Goal: Contribute content: Contribute content

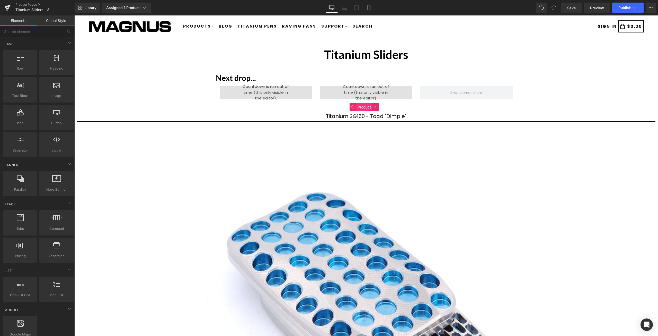
click at [365, 108] on span "Product" at bounding box center [364, 107] width 16 height 8
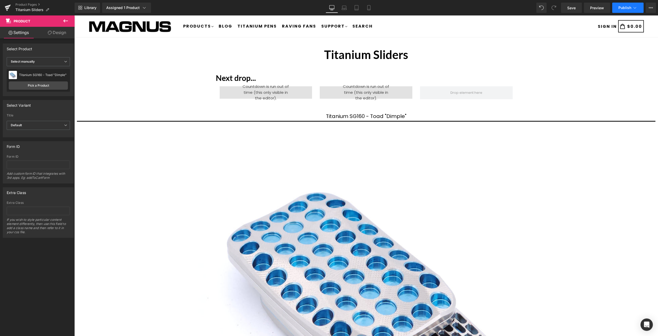
click at [627, 7] on span "Publish" at bounding box center [625, 8] width 13 height 4
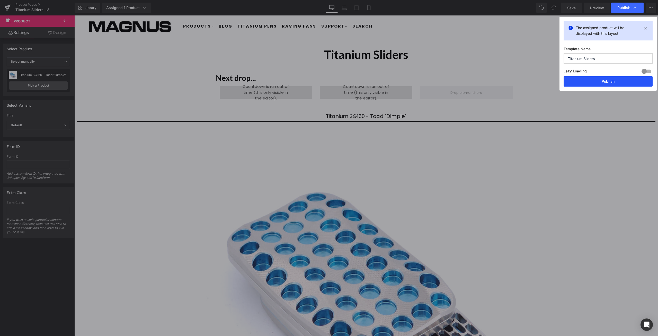
click at [617, 83] on button "Publish" at bounding box center [608, 81] width 89 height 10
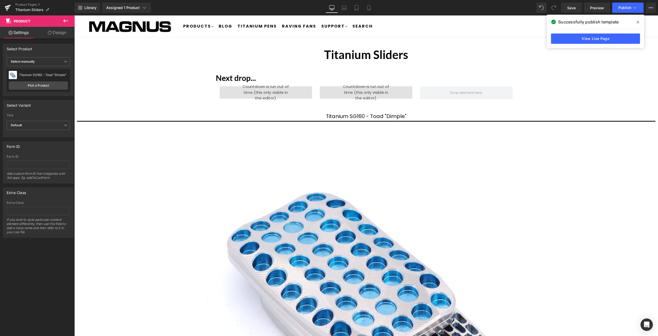
click at [637, 20] on span at bounding box center [638, 22] width 8 height 8
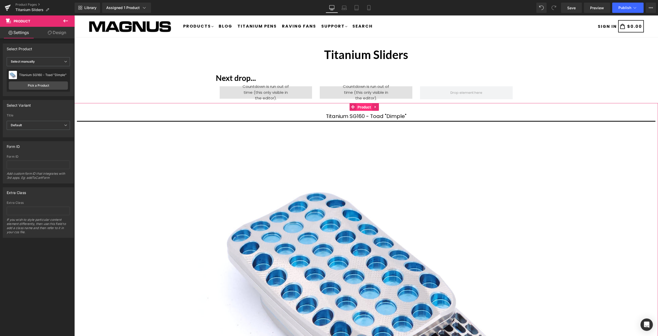
click at [364, 107] on span "Product" at bounding box center [364, 107] width 16 height 8
click at [363, 106] on span "Product" at bounding box center [364, 107] width 16 height 8
click at [365, 108] on span "Product" at bounding box center [364, 107] width 16 height 8
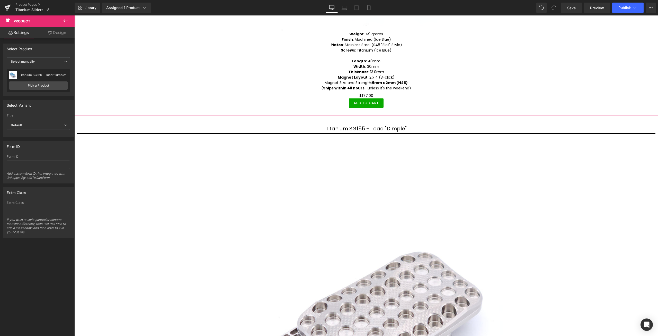
scroll to position [437, 0]
click at [365, 118] on span "Product" at bounding box center [364, 119] width 16 height 8
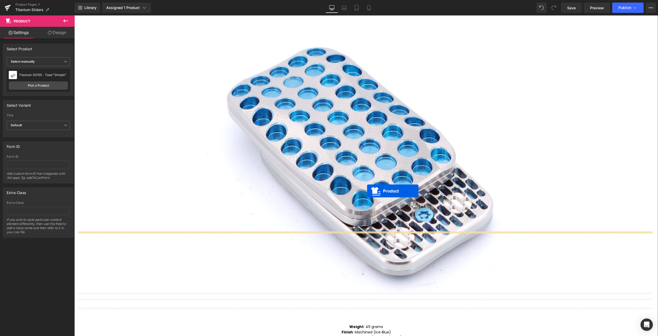
scroll to position [0, 0]
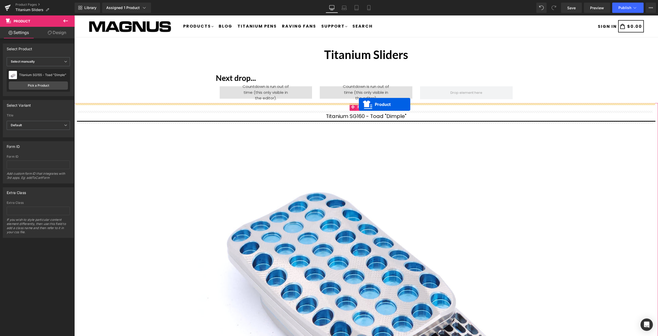
drag, startPoint x: 353, startPoint y: 118, endPoint x: 359, endPoint y: 104, distance: 14.7
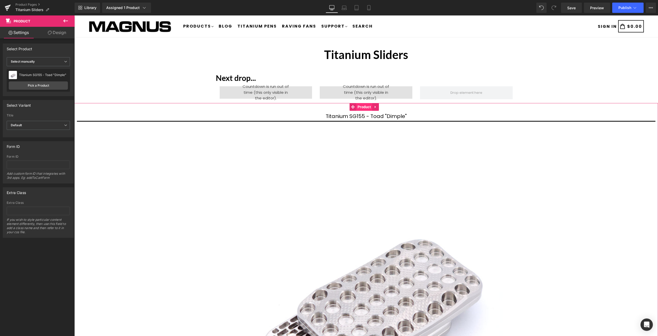
click at [363, 107] on span "Product" at bounding box center [364, 107] width 16 height 8
click at [33, 86] on link "Pick a Product" at bounding box center [38, 85] width 59 height 8
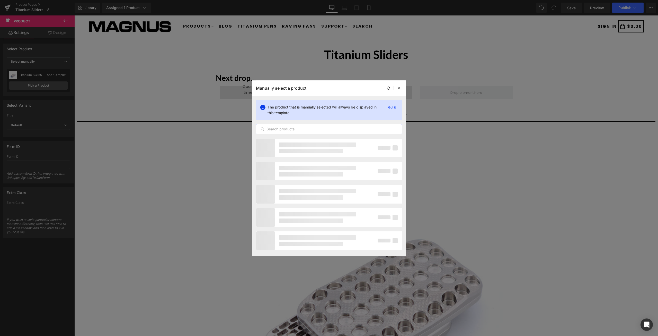
click at [295, 130] on input "text" at bounding box center [329, 129] width 146 height 6
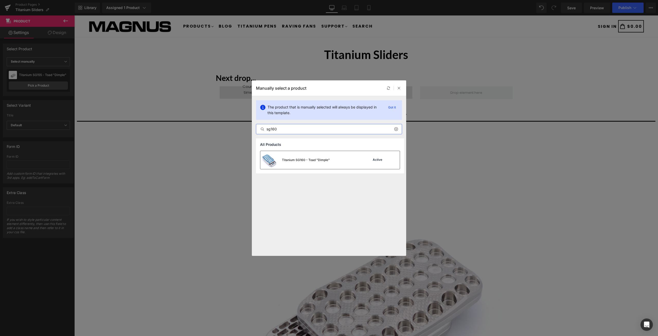
type input "sg160"
click at [332, 158] on div "Titanium SG160 - Toad "Dimple" Active" at bounding box center [329, 160] width 139 height 18
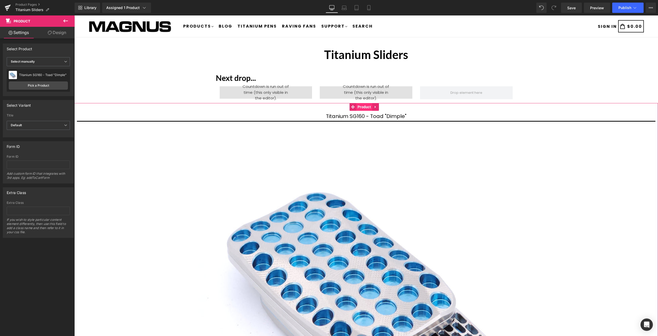
click at [364, 107] on span "Product" at bounding box center [364, 107] width 16 height 8
click at [43, 84] on link "Pick a Product" at bounding box center [38, 85] width 59 height 8
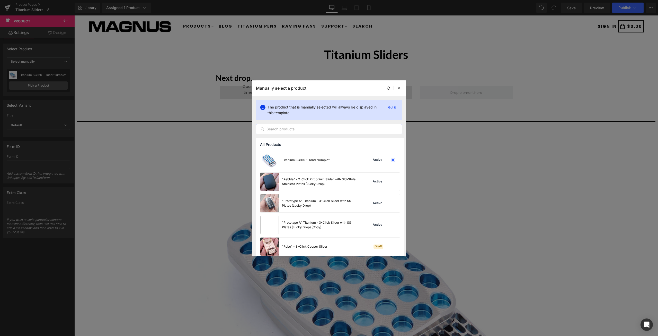
click at [307, 128] on input "text" at bounding box center [329, 129] width 146 height 6
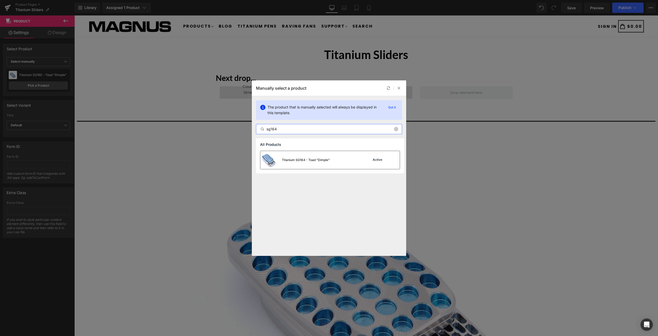
type input "sg164"
click at [334, 158] on div "Titanium SG164 - Toad "Dimple" Active" at bounding box center [329, 160] width 139 height 18
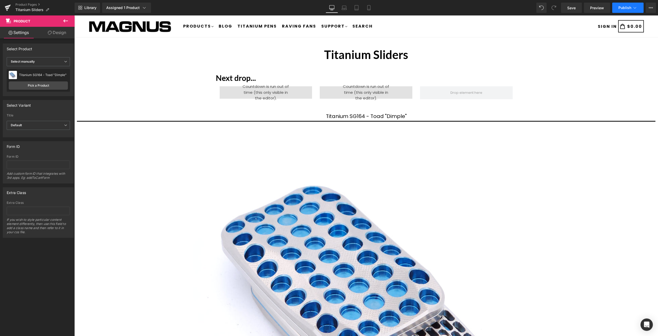
click at [622, 10] on button "Publish" at bounding box center [627, 8] width 31 height 10
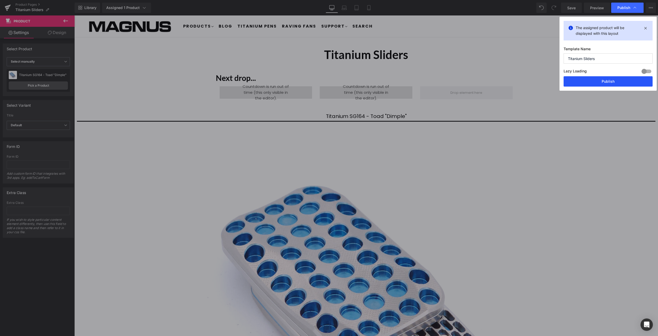
click at [607, 81] on button "Publish" at bounding box center [608, 81] width 89 height 10
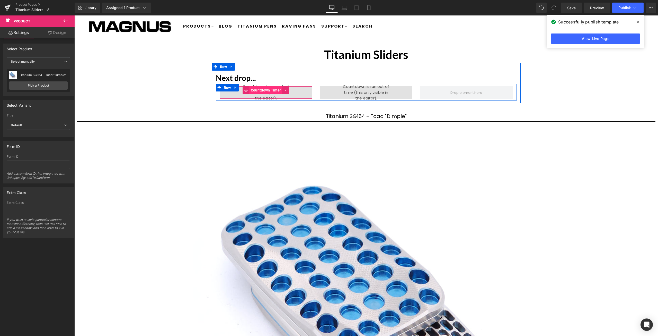
click at [265, 91] on span "Countdown Timer" at bounding box center [266, 90] width 33 height 8
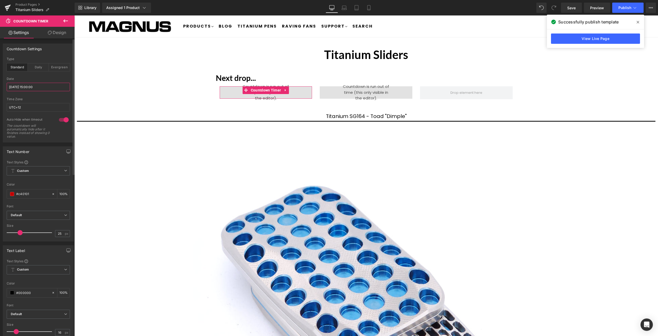
click at [48, 86] on input "2025/08/26 15:00:00" at bounding box center [38, 87] width 63 height 8
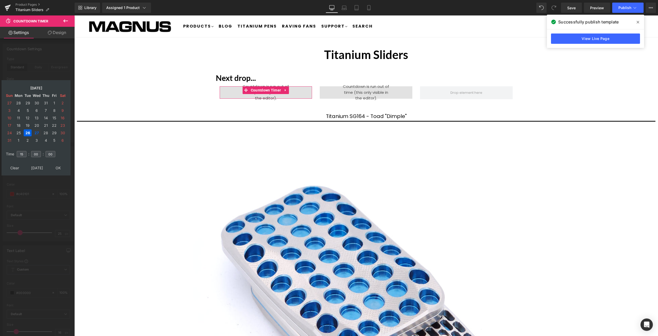
click at [35, 134] on td "27" at bounding box center [36, 132] width 9 height 7
drag, startPoint x: 25, startPoint y: 154, endPoint x: 11, endPoint y: 153, distance: 13.9
click at [11, 153] on tr "Time 15 : 00 : 00" at bounding box center [36, 151] width 63 height 6
type input "06"
type input "2025/08/27 06:00:00"
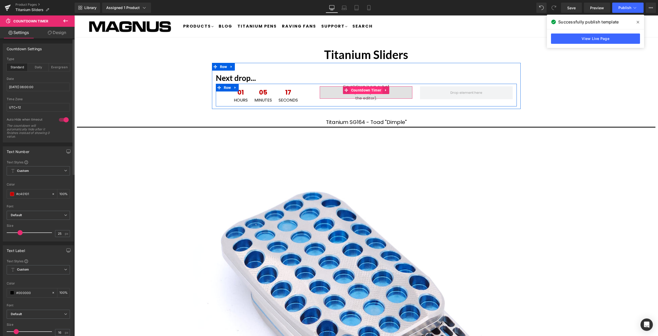
click at [358, 89] on span "Countdown Timer" at bounding box center [366, 90] width 33 height 8
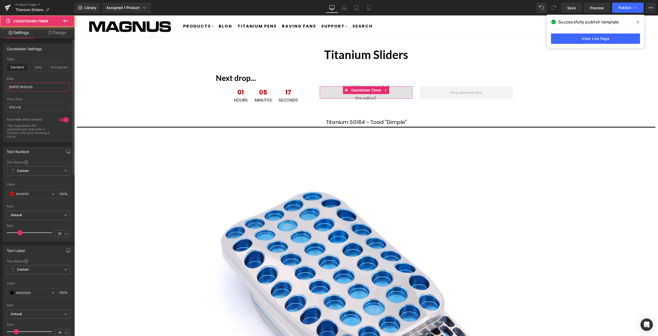
click at [48, 89] on input "2025/08/26 18:00:00" at bounding box center [38, 87] width 63 height 8
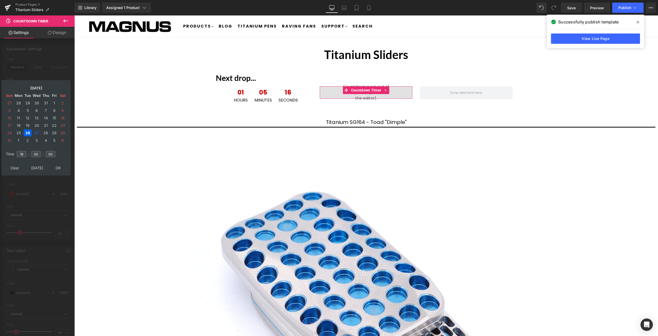
click at [37, 132] on td "27" at bounding box center [36, 132] width 9 height 7
drag, startPoint x: 25, startPoint y: 152, endPoint x: 14, endPoint y: 153, distance: 11.3
click at [14, 153] on tr "Time 18 : 00 : 00" at bounding box center [36, 151] width 63 height 6
type input "09"
type input "2025/08/27 09:00:00"
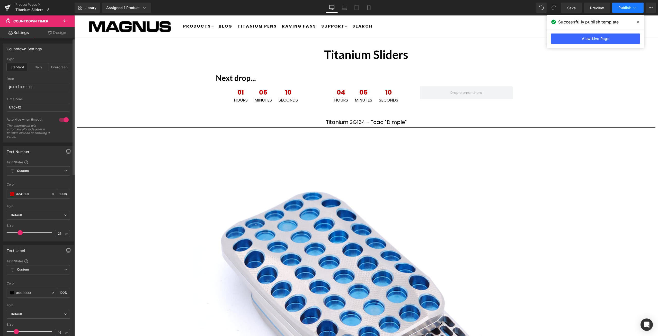
click at [639, 9] on button "Publish" at bounding box center [627, 8] width 31 height 10
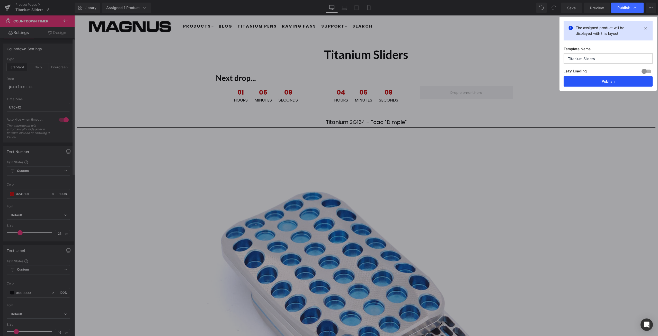
click at [610, 81] on button "Publish" at bounding box center [608, 81] width 89 height 10
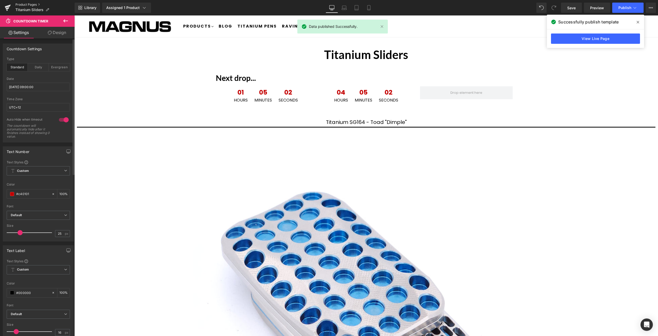
click at [33, 4] on link "Product Pages" at bounding box center [44, 5] width 59 height 4
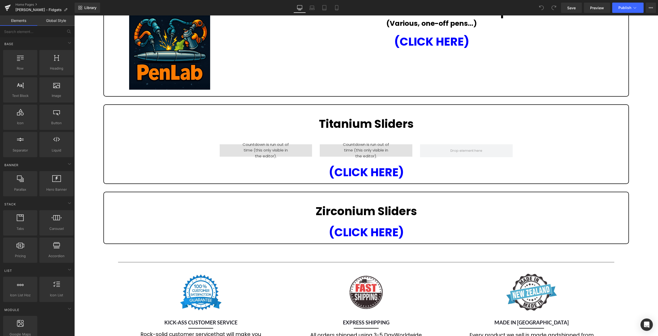
scroll to position [206, 0]
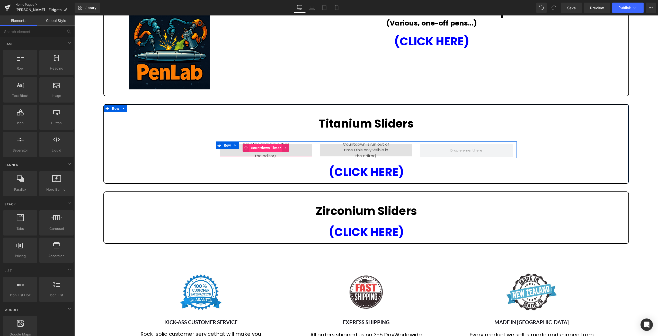
click at [263, 148] on span "Countdown Timer" at bounding box center [266, 148] width 33 height 8
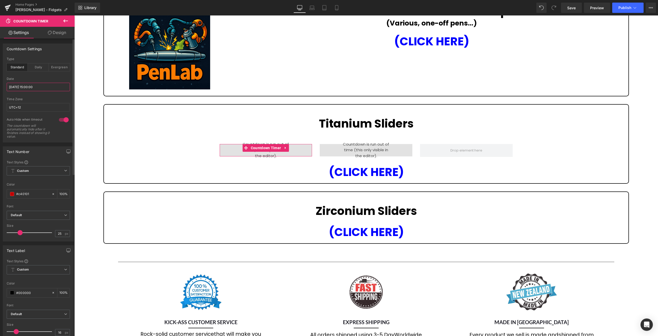
click at [40, 87] on input "2025/08/26 15:00:00" at bounding box center [38, 87] width 63 height 8
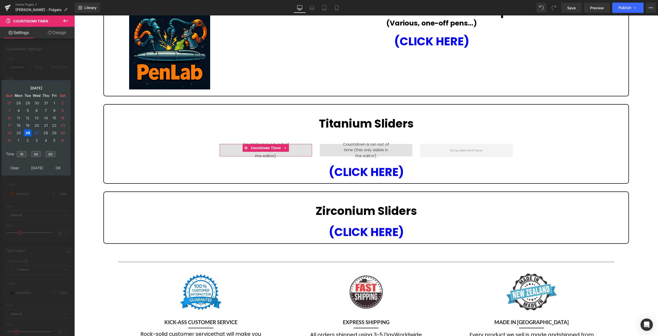
click at [34, 132] on td "27" at bounding box center [36, 132] width 9 height 7
drag, startPoint x: 24, startPoint y: 153, endPoint x: 16, endPoint y: 153, distance: 8.5
click at [16, 153] on td "15" at bounding box center [21, 154] width 11 height 12
type input "06"
type input "2025/08/27 06:00:00"
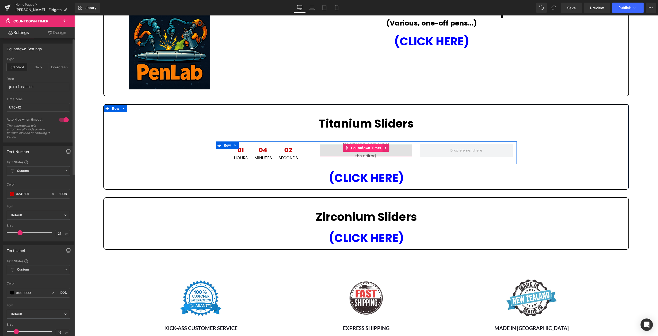
click at [358, 146] on span "Countdown Timer" at bounding box center [366, 148] width 33 height 8
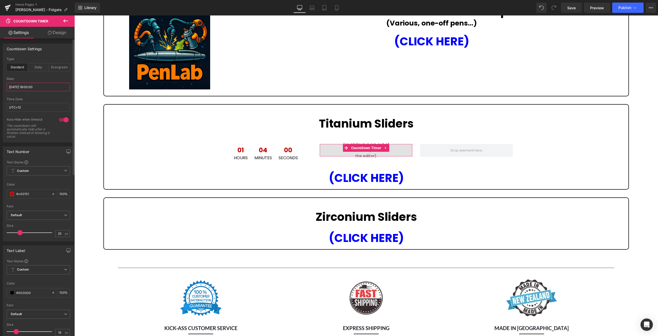
click at [56, 84] on input "2025/08/26 18:00:00" at bounding box center [38, 87] width 63 height 8
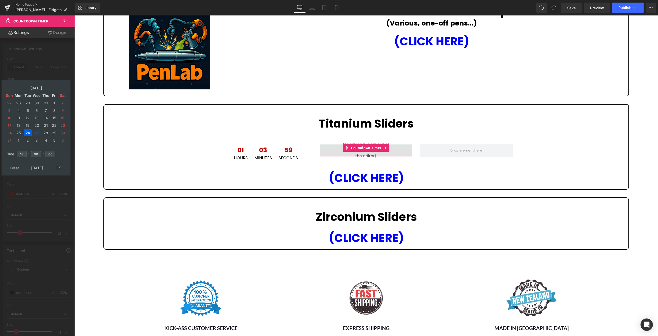
click at [37, 131] on td "27" at bounding box center [36, 132] width 9 height 7
drag, startPoint x: 24, startPoint y: 154, endPoint x: 12, endPoint y: 151, distance: 12.5
click at [12, 151] on tr "Time 18 : 00 : 00" at bounding box center [36, 151] width 63 height 6
type input "09"
type input "2025/08/27 09:00:00"
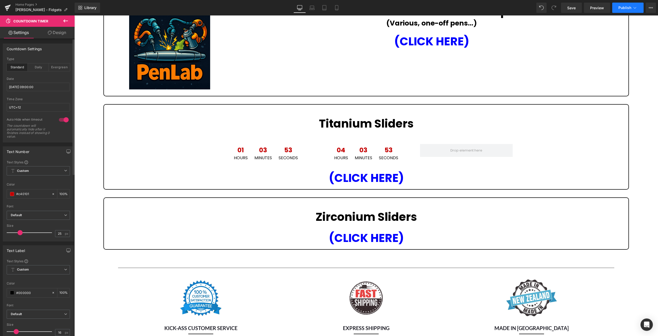
click at [626, 7] on span "Publish" at bounding box center [625, 8] width 13 height 4
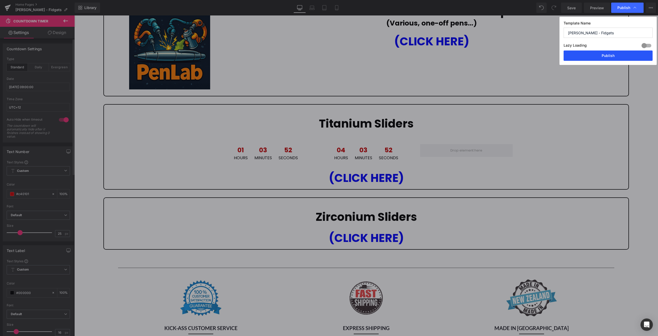
click at [612, 58] on button "Publish" at bounding box center [608, 55] width 89 height 10
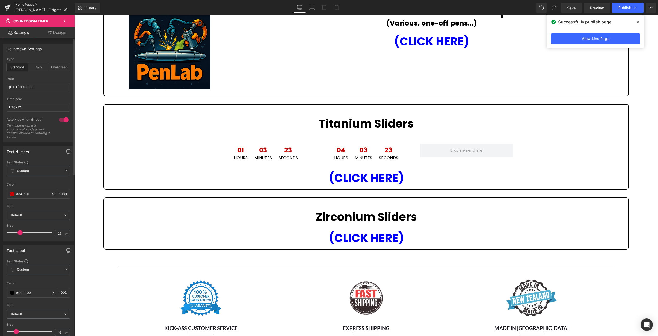
click at [28, 5] on link "Home Pages" at bounding box center [44, 5] width 59 height 4
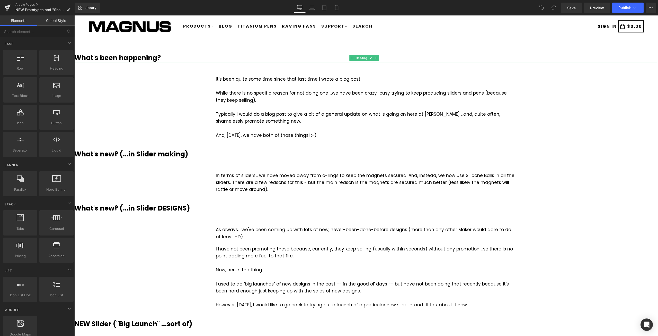
click at [145, 57] on b "What's been happening?" at bounding box center [117, 57] width 86 height 9
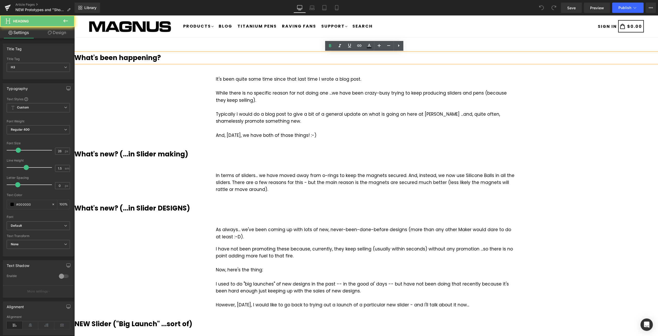
click at [157, 57] on b "What's been happening?" at bounding box center [117, 57] width 86 height 9
click at [161, 57] on h3 "What's been happening?" at bounding box center [366, 58] width 584 height 10
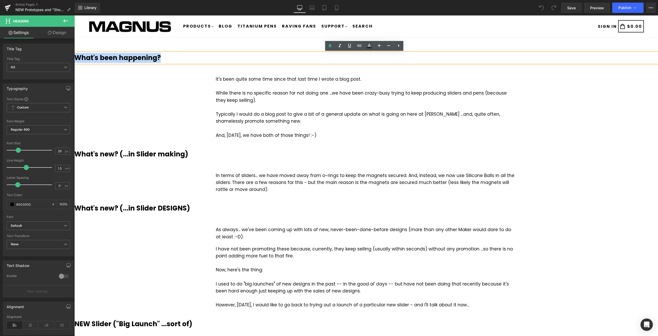
drag, startPoint x: 166, startPoint y: 58, endPoint x: 77, endPoint y: 57, distance: 89.3
click at [77, 57] on h3 "What's been happening?" at bounding box center [366, 58] width 584 height 10
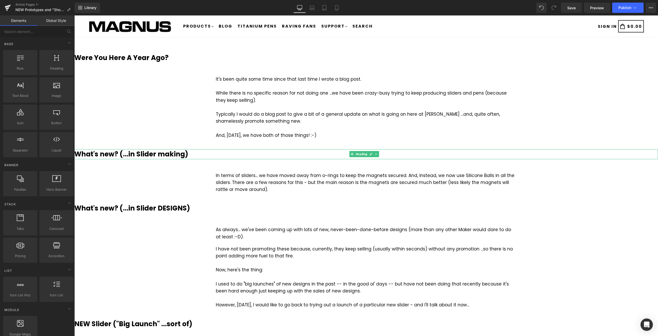
click at [187, 153] on h3 "What's new? (...in Slider making)" at bounding box center [366, 154] width 584 height 10
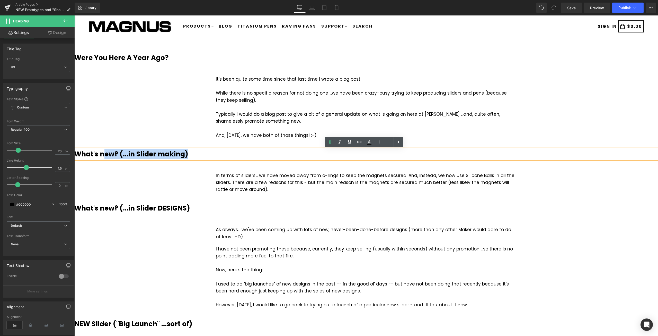
drag, startPoint x: 189, startPoint y: 154, endPoint x: 105, endPoint y: 152, distance: 83.9
click at [105, 152] on h3 "What's new? (...in Slider making)" at bounding box center [366, 154] width 584 height 10
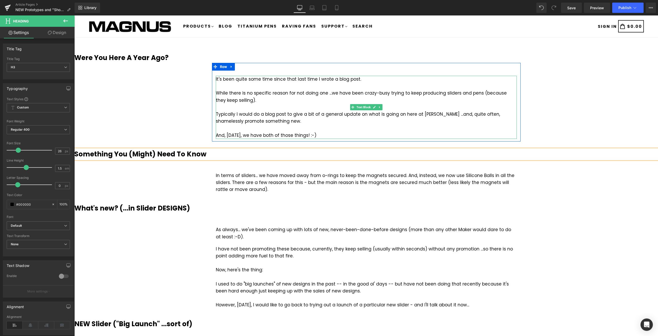
click at [314, 131] on div "It's been quite some time since that last time I wrote a blog post. While there…" at bounding box center [366, 107] width 301 height 63
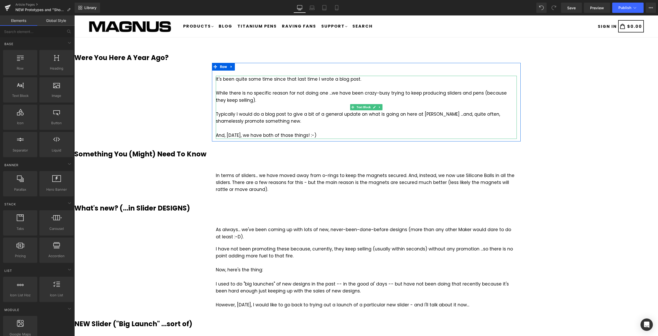
click at [301, 114] on div "It's been quite some time since that last time I wrote a blog post. While there…" at bounding box center [366, 107] width 301 height 63
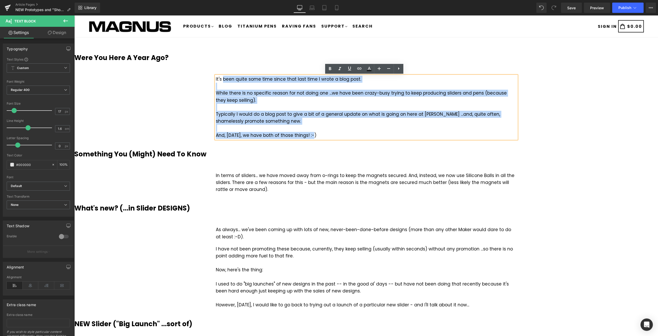
drag, startPoint x: 315, startPoint y: 135, endPoint x: 222, endPoint y: 81, distance: 107.5
click at [222, 81] on div "It's been quite some time since that last time I wrote a blog post. While there…" at bounding box center [366, 107] width 301 height 63
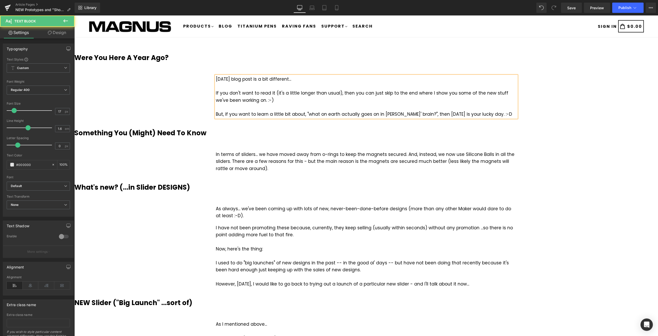
click at [306, 114] on div "But, if you want to learn a little bit about, "what on earth actually goes on i…" at bounding box center [366, 114] width 301 height 7
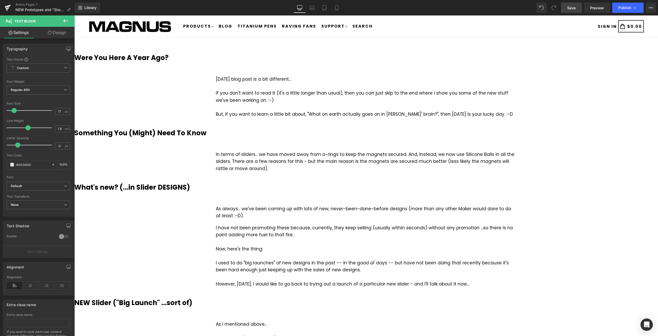
click at [575, 8] on span "Save" at bounding box center [571, 7] width 8 height 5
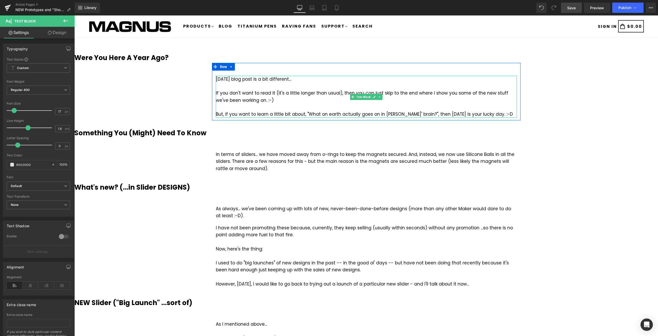
click at [376, 113] on div "But, if you want to learn a little bit about, "What on earth actually goes on i…" at bounding box center [366, 114] width 301 height 7
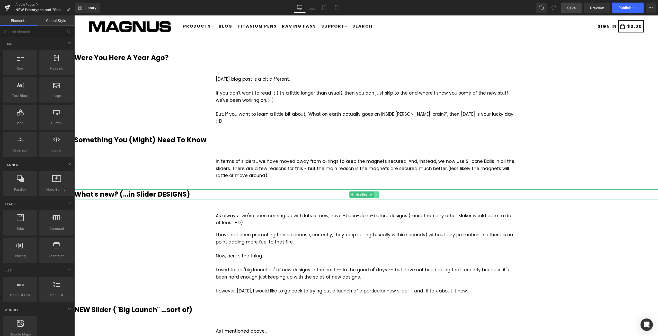
click at [376, 191] on link at bounding box center [376, 194] width 5 height 6
click at [381, 191] on link at bounding box center [378, 194] width 5 height 6
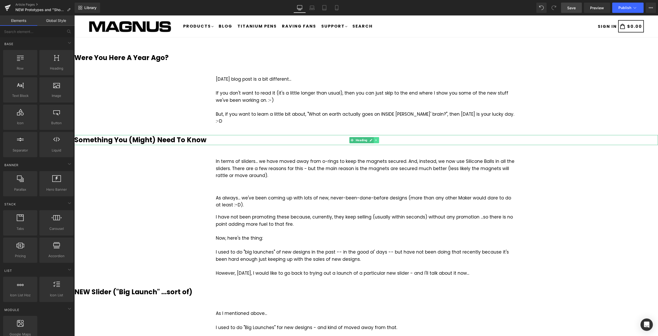
click at [376, 138] on icon at bounding box center [376, 139] width 3 height 3
click at [374, 138] on icon at bounding box center [373, 139] width 3 height 3
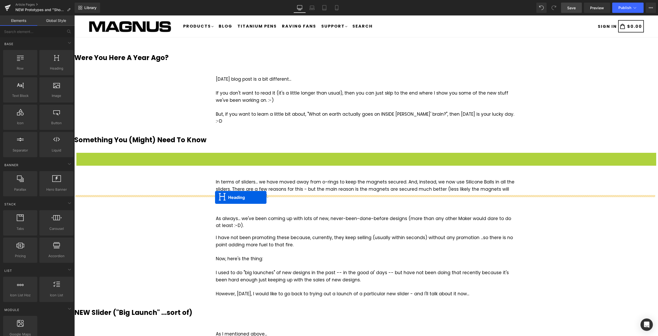
drag, startPoint x: 351, startPoint y: 150, endPoint x: 215, endPoint y: 197, distance: 143.6
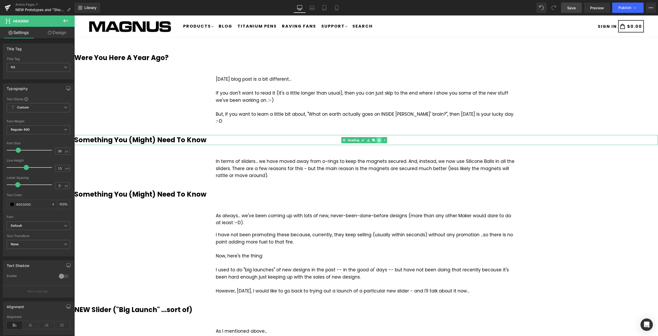
click at [380, 138] on icon at bounding box center [379, 139] width 3 height 3
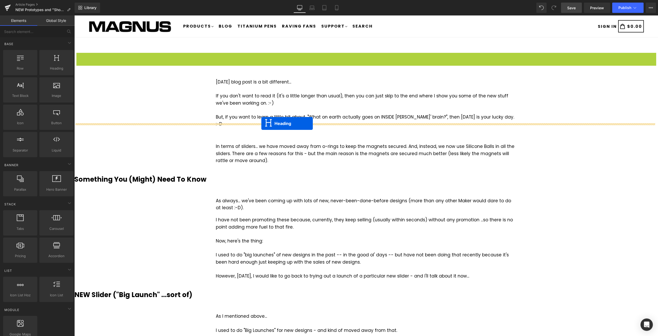
drag, startPoint x: 352, startPoint y: 58, endPoint x: 261, endPoint y: 123, distance: 111.6
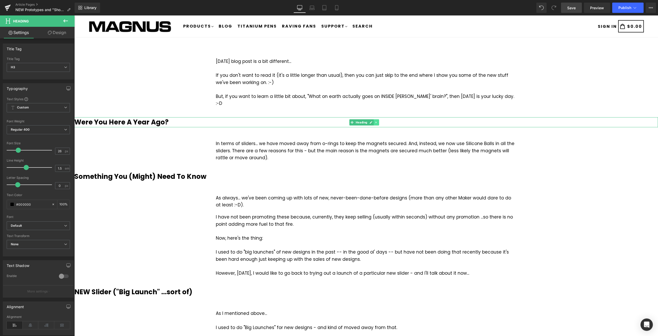
click at [376, 121] on icon at bounding box center [376, 122] width 1 height 2
click at [374, 121] on icon at bounding box center [373, 122] width 3 height 3
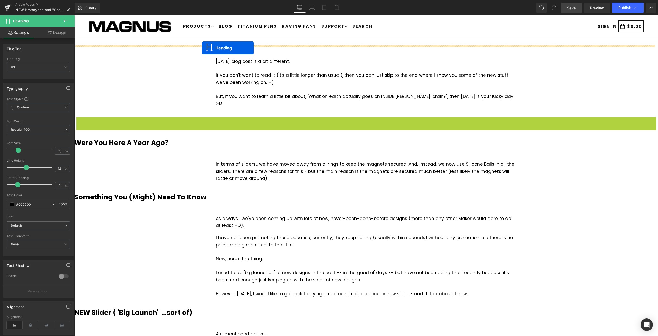
drag, startPoint x: 342, startPoint y: 116, endPoint x: 202, endPoint y: 48, distance: 156.0
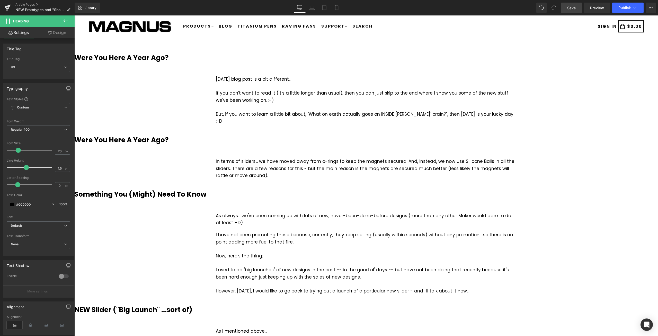
click at [569, 7] on span "Save" at bounding box center [571, 7] width 8 height 5
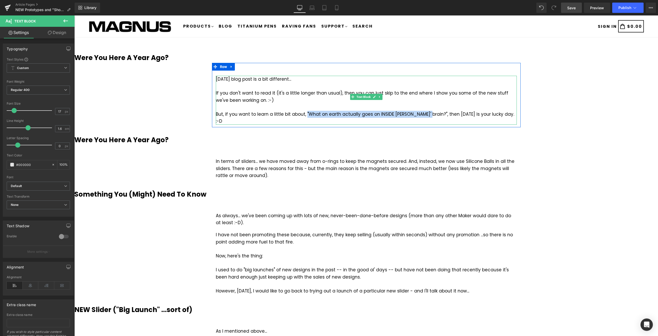
drag, startPoint x: 303, startPoint y: 113, endPoint x: 422, endPoint y: 113, distance: 119.1
click at [422, 113] on div "But, if you want to learn a little bit about, "What on earth actually goes on I…" at bounding box center [366, 118] width 301 height 14
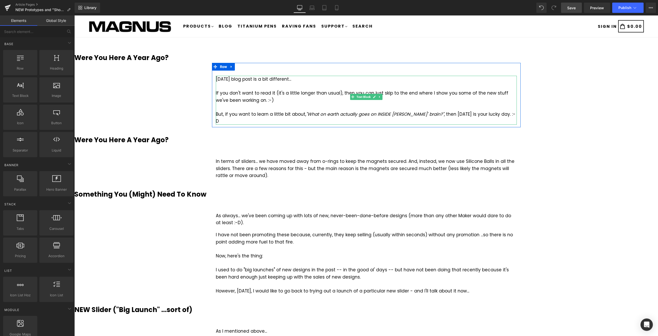
click at [485, 114] on div "But, if you want to learn a little bit about, "What on earth actually goes on I…" at bounding box center [366, 118] width 301 height 14
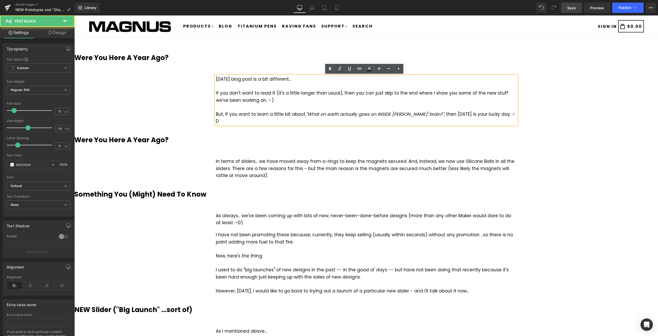
click at [475, 113] on div "But, if you want to learn a little bit about, "What on earth actually goes on I…" at bounding box center [366, 118] width 301 height 14
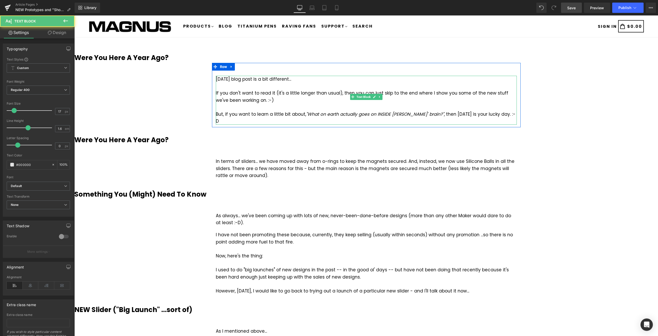
click at [485, 114] on div "But, if you want to learn a little bit about, "What on earth actually goes on I…" at bounding box center [366, 118] width 301 height 14
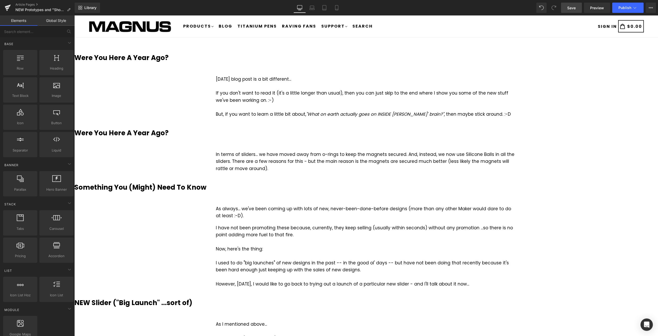
click at [575, 8] on span "Save" at bounding box center [571, 7] width 8 height 5
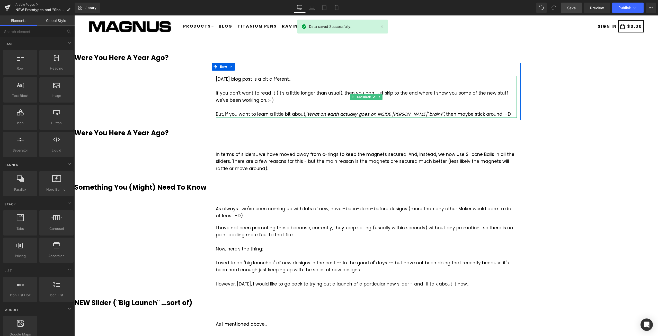
click at [452, 114] on div "But, if you want to learn a little bit about, "What on earth actually goes on I…" at bounding box center [366, 114] width 301 height 7
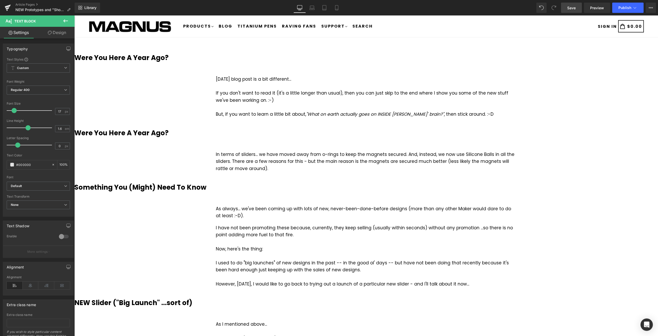
click at [573, 8] on span "Save" at bounding box center [571, 7] width 8 height 5
click at [166, 58] on b "Were You Here A Year Ago?" at bounding box center [121, 57] width 94 height 9
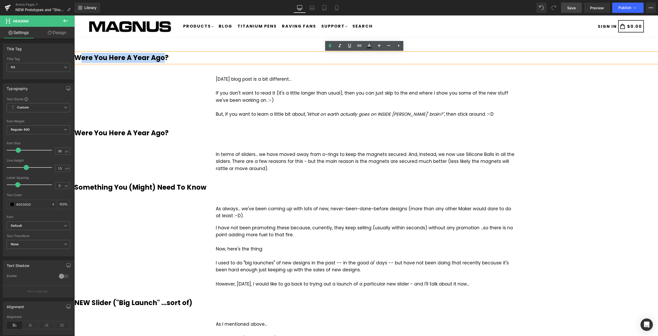
drag, startPoint x: 163, startPoint y: 57, endPoint x: 82, endPoint y: 57, distance: 81.6
click at [82, 57] on b "Were You Here A Year Ago?" at bounding box center [121, 57] width 94 height 9
click at [605, 135] on h3 "Were You Here A Year Ago?" at bounding box center [366, 133] width 584 height 10
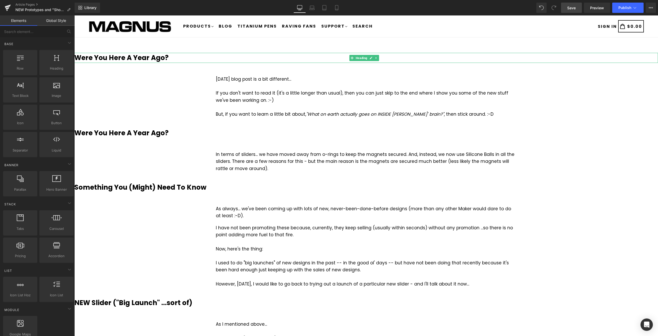
click at [169, 59] on h3 "Were You Here A Year Ago?" at bounding box center [366, 58] width 584 height 10
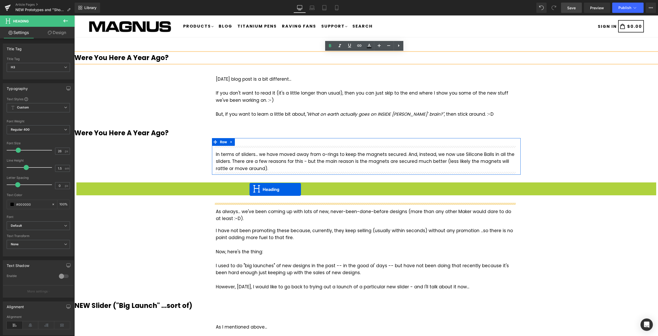
drag, startPoint x: 351, startPoint y: 187, endPoint x: 250, endPoint y: 189, distance: 101.1
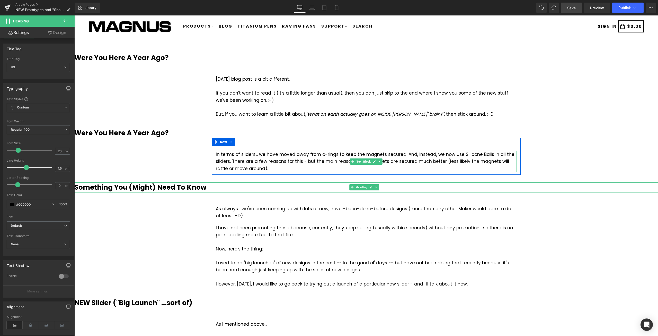
click at [277, 160] on div "In terms of sliders... we have moved away from o-rings to keep the magnets secu…" at bounding box center [366, 161] width 301 height 21
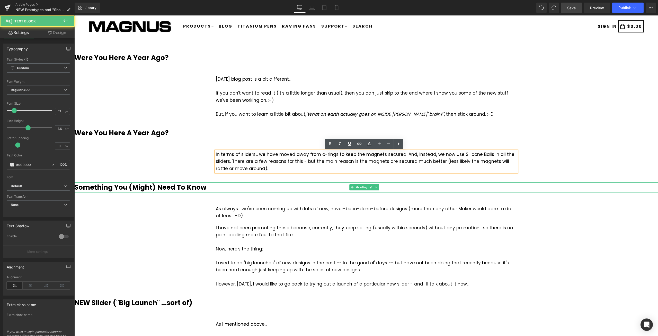
click at [513, 146] on div "In terms of sliders... we have moved away from o-rings to keep the magnets secu…" at bounding box center [366, 159] width 309 height 26
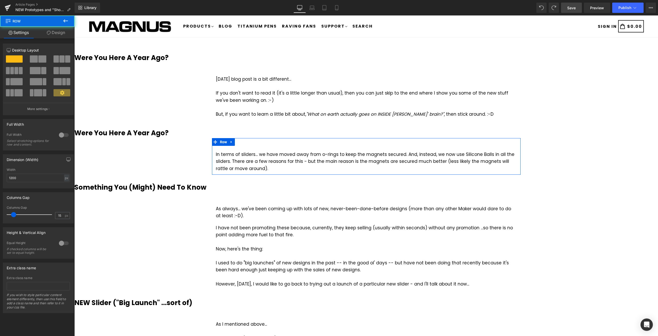
click at [244, 150] on div "In terms of sliders... we have moved away from o-rings to keep the magnets secu…" at bounding box center [366, 159] width 309 height 26
click at [226, 158] on div "In terms of sliders... we have moved away from o-rings to keep the magnets secu…" at bounding box center [366, 161] width 301 height 21
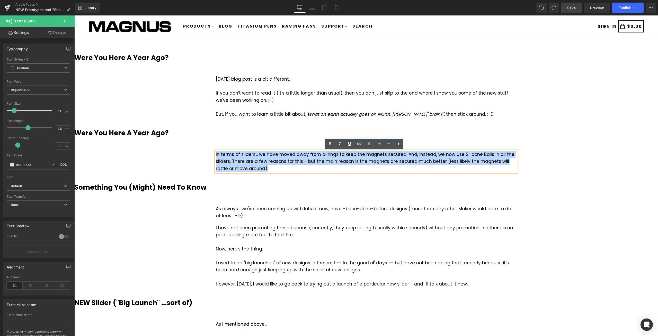
drag, startPoint x: 254, startPoint y: 168, endPoint x: 214, endPoint y: 156, distance: 41.7
click at [216, 156] on div "In terms of sliders... we have moved away from o-rings to keep the magnets secu…" at bounding box center [366, 161] width 301 height 21
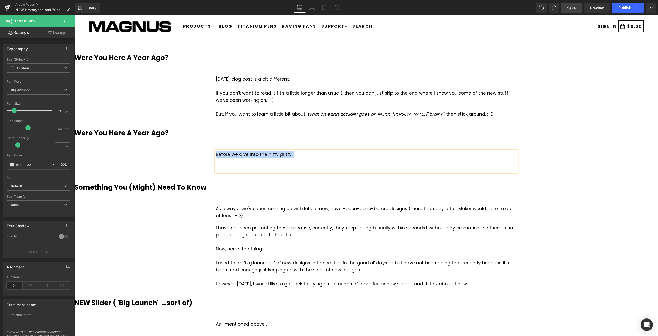
drag, startPoint x: 296, startPoint y: 154, endPoint x: 212, endPoint y: 154, distance: 84.4
click at [212, 154] on div "Before we dive into the nitty gritty... Text Block" at bounding box center [366, 159] width 309 height 26
click at [348, 143] on icon at bounding box center [349, 144] width 3 height 4
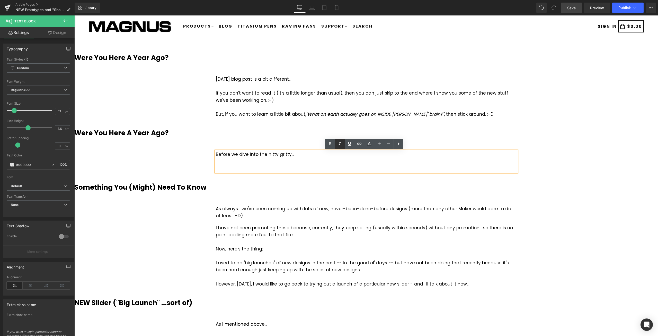
click at [337, 143] on icon at bounding box center [340, 144] width 6 height 6
click at [615, 184] on h3 "Something You (Might) Need To Know" at bounding box center [366, 187] width 584 height 10
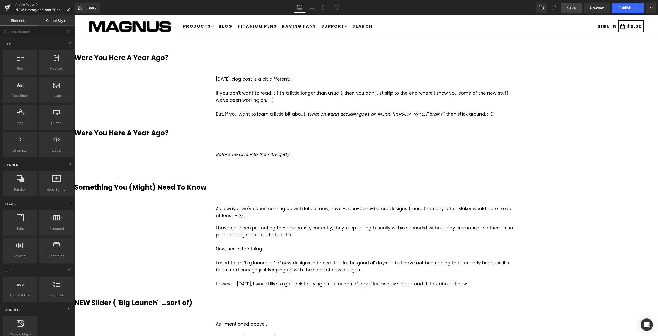
drag, startPoint x: 574, startPoint y: 8, endPoint x: 574, endPoint y: 12, distance: 4.1
click at [574, 8] on span "Save" at bounding box center [571, 7] width 8 height 5
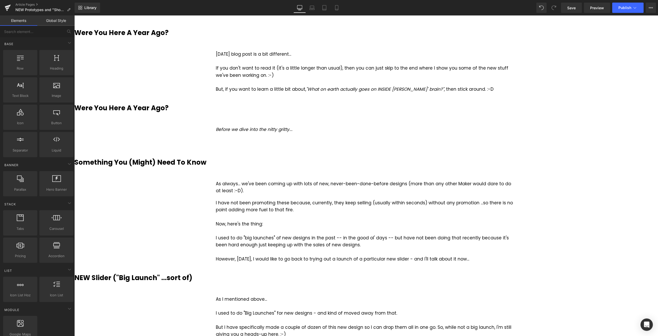
scroll to position [26, 0]
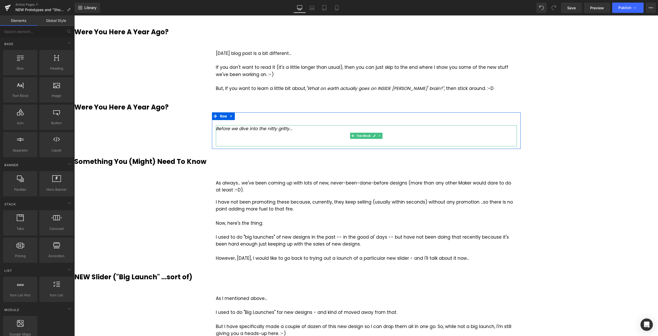
click at [297, 142] on div at bounding box center [366, 142] width 301 height 7
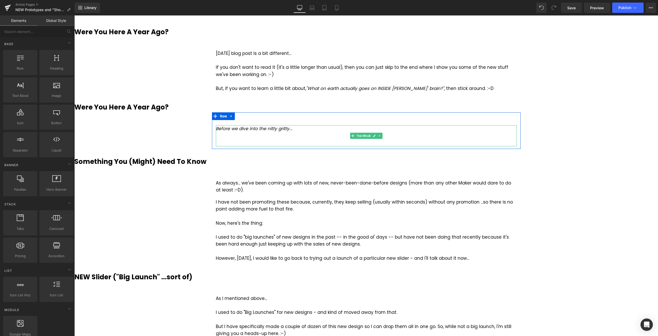
click at [283, 141] on div at bounding box center [366, 142] width 301 height 7
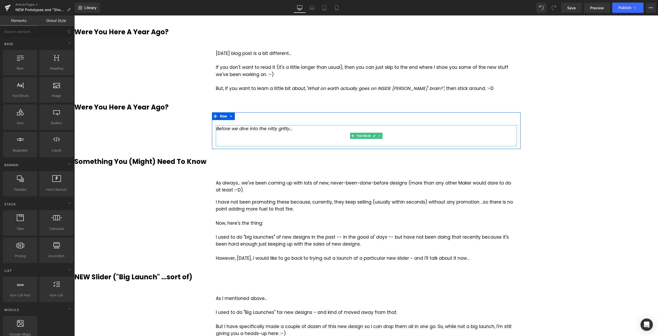
click at [238, 144] on div at bounding box center [366, 142] width 301 height 7
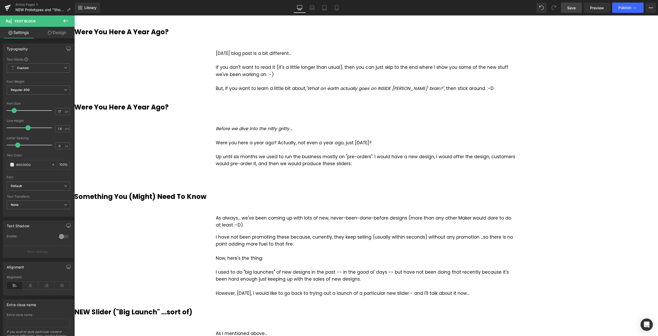
click at [575, 6] on span "Save" at bounding box center [571, 7] width 8 height 5
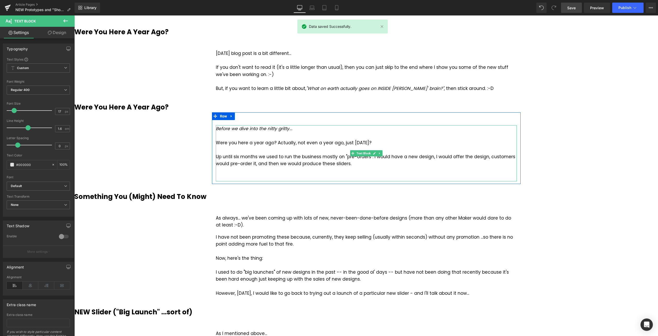
click at [306, 176] on div at bounding box center [366, 177] width 301 height 7
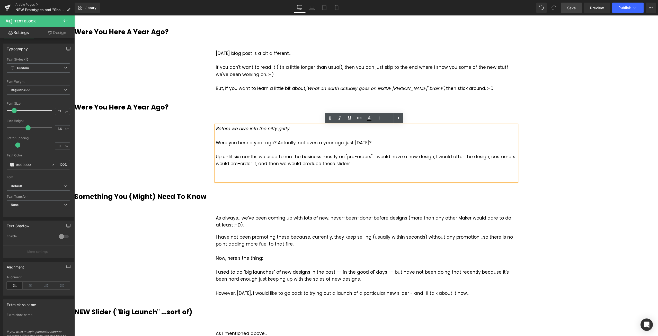
click at [463, 156] on div "Up until six months we used to run the business mostly on "pre-orders". I would…" at bounding box center [366, 160] width 301 height 14
click at [341, 175] on div at bounding box center [366, 177] width 301 height 7
click at [578, 10] on link "Save" at bounding box center [571, 8] width 21 height 10
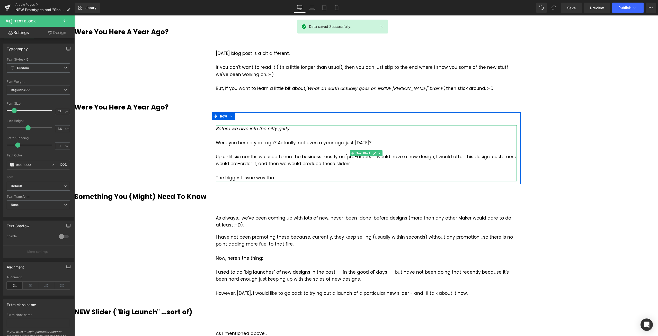
click at [277, 177] on div "The biggest issue was that" at bounding box center [366, 177] width 301 height 7
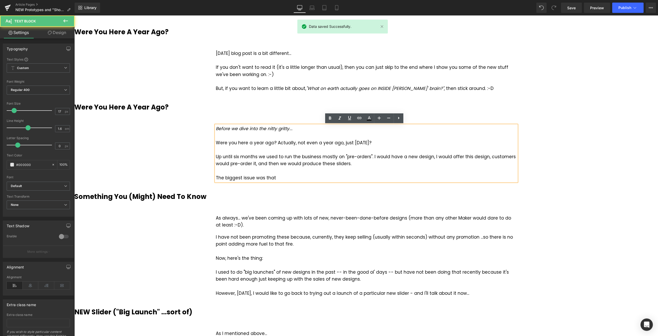
click at [288, 177] on div "The biggest issue was that" at bounding box center [366, 177] width 301 height 7
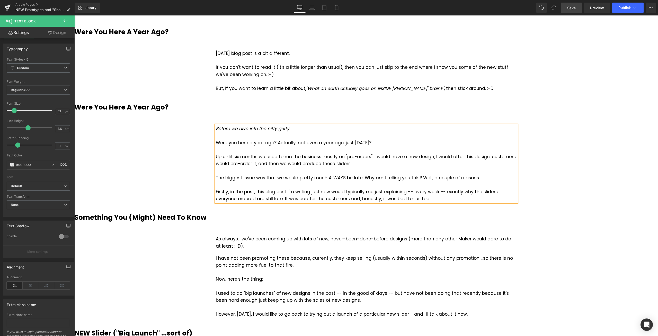
click at [570, 4] on link "Save" at bounding box center [571, 8] width 21 height 10
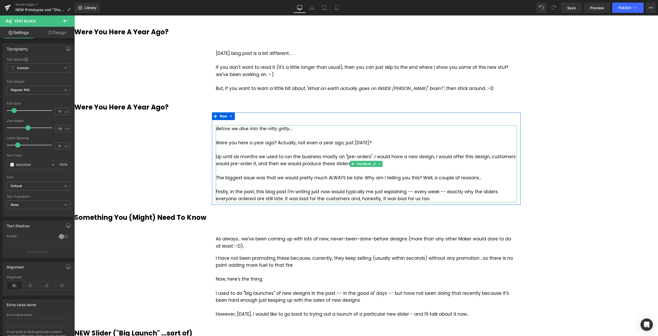
click at [419, 191] on div "Firstly, in the past, this blog post I'm writing just now would typically me ju…" at bounding box center [366, 195] width 301 height 14
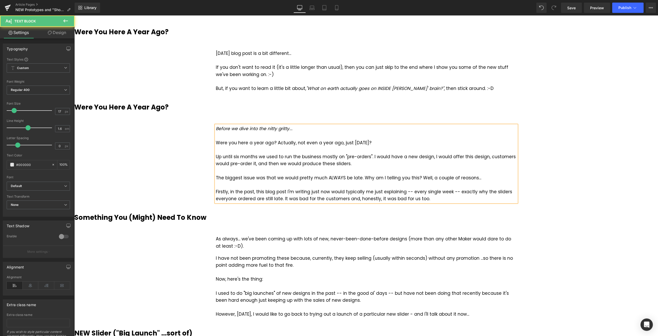
click at [475, 190] on div "Firstly, in the past, this blog post I'm writing just now would typically me ju…" at bounding box center [366, 195] width 301 height 14
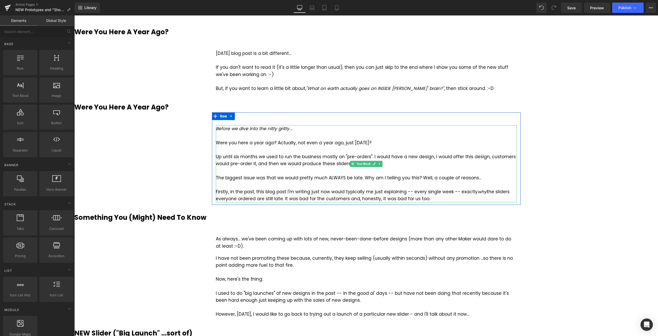
click at [259, 198] on div "Firstly, in the past, this blog post I'm writing just now would typically me ju…" at bounding box center [366, 195] width 301 height 14
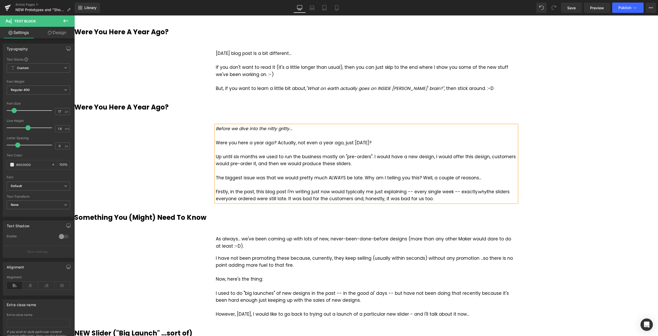
click at [236, 199] on div "Firstly, in the past, this blog post I'm writing just now would typically me ju…" at bounding box center [366, 195] width 301 height 14
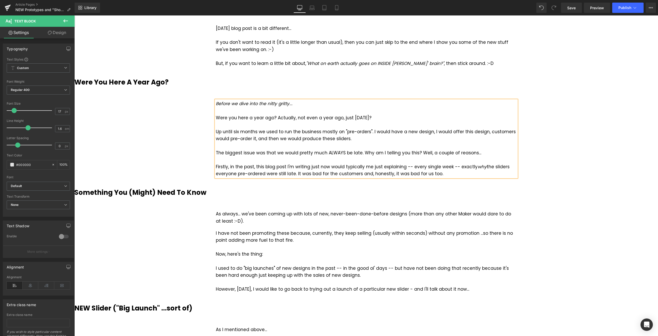
scroll to position [51, 0]
click at [454, 172] on div "Firstly, in the past, this blog post I'm writing just now would typically me ju…" at bounding box center [366, 169] width 301 height 14
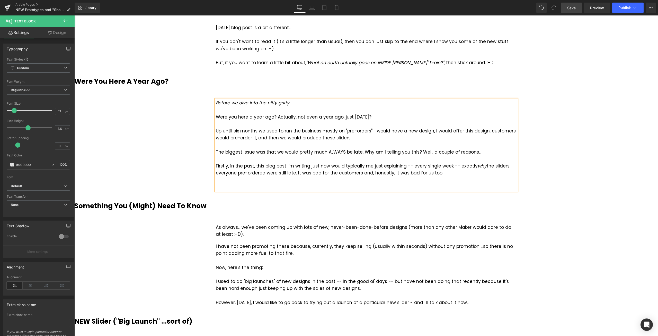
click at [574, 8] on span "Save" at bounding box center [571, 7] width 8 height 5
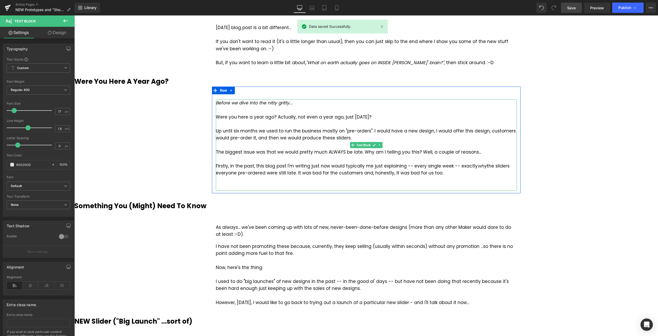
click at [278, 185] on div at bounding box center [366, 186] width 301 height 7
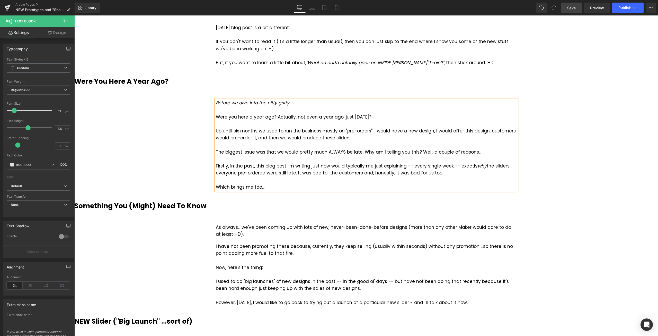
click at [327, 258] on div at bounding box center [366, 260] width 301 height 7
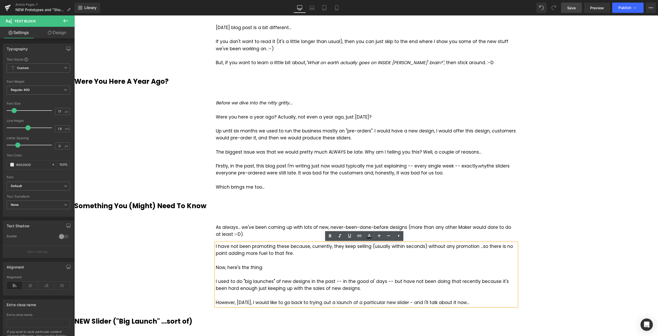
click at [266, 231] on div "As always... we've been coming up with lots of new, never-been-done-before desi…" at bounding box center [366, 231] width 301 height 14
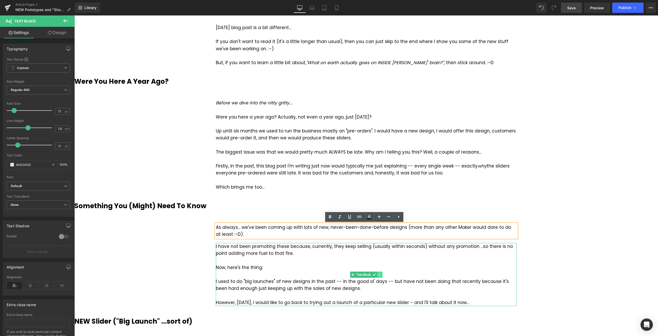
click at [378, 274] on icon at bounding box center [379, 274] width 3 height 3
click at [381, 274] on icon at bounding box center [382, 274] width 3 height 3
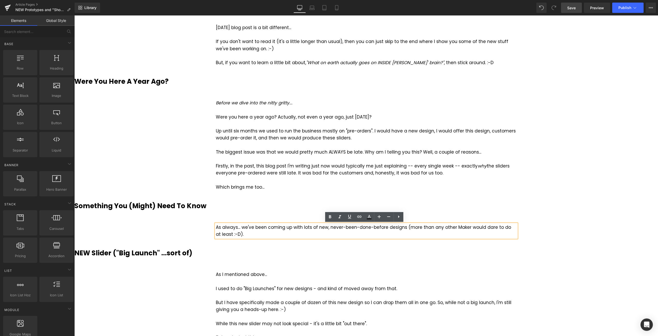
click at [255, 231] on div "As always... we've been coming up with lots of new, never-been-done-before desi…" at bounding box center [366, 231] width 301 height 14
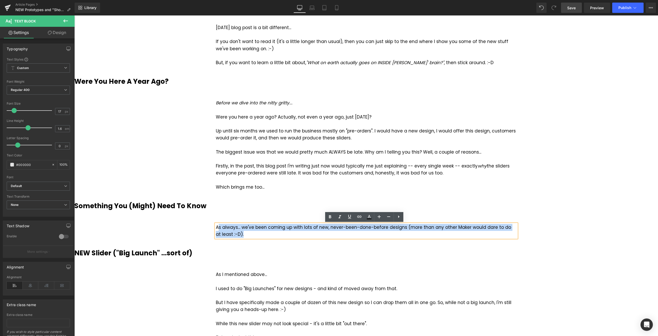
drag, startPoint x: 241, startPoint y: 237, endPoint x: 219, endPoint y: 228, distance: 23.4
click at [218, 228] on div "As always... we've been coming up with lots of new, never-been-done-before desi…" at bounding box center [366, 231] width 301 height 14
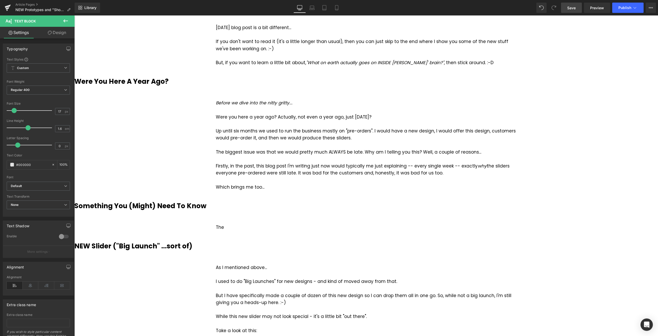
click at [570, 9] on span "Save" at bounding box center [571, 7] width 8 height 5
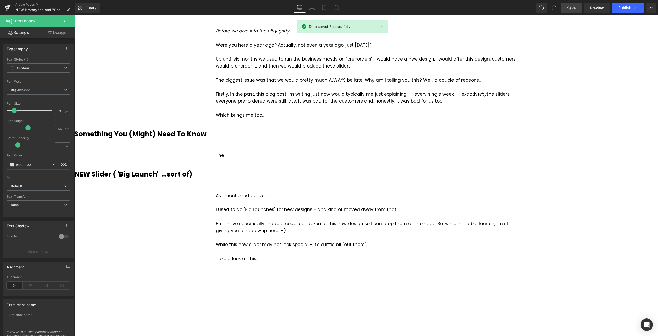
scroll to position [129, 0]
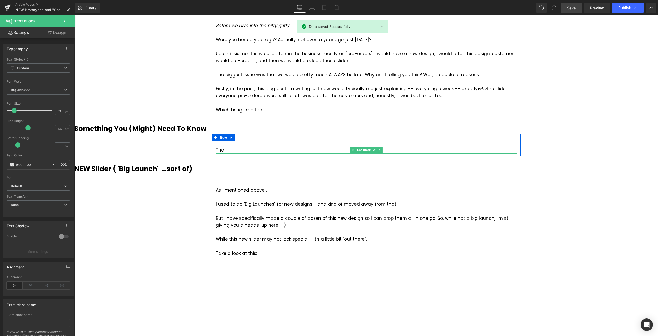
click at [229, 149] on div "The" at bounding box center [366, 149] width 301 height 7
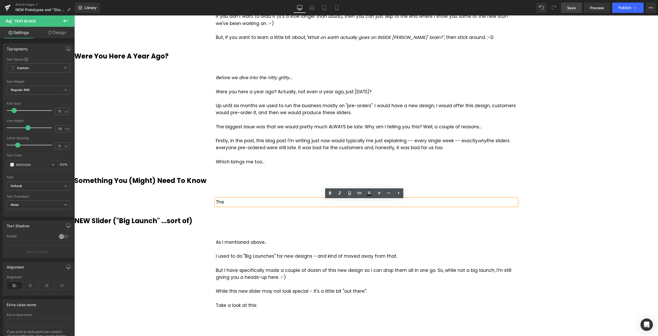
scroll to position [77, 0]
click at [576, 6] on span "Save" at bounding box center [571, 7] width 8 height 5
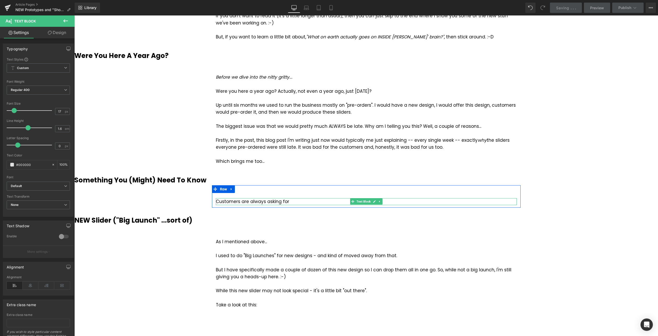
click at [284, 201] on div "Customers are always asking for" at bounding box center [366, 201] width 301 height 7
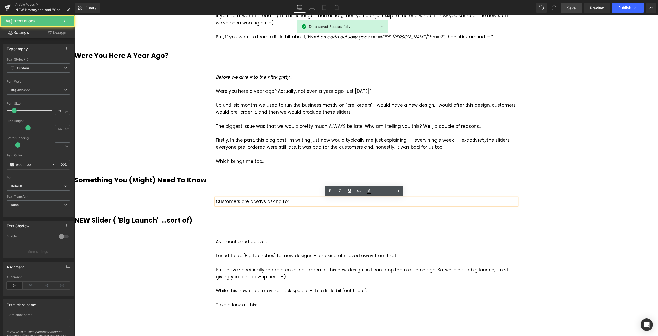
click at [294, 200] on div "Customers are always asking for" at bounding box center [366, 201] width 301 height 7
click at [577, 221] on h3 "NEW Slider ("Big Launch" ...sort of)" at bounding box center [366, 220] width 584 height 10
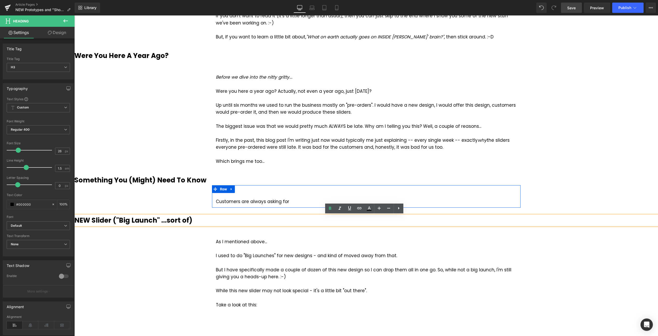
click at [296, 199] on div "Customers are always asking for" at bounding box center [366, 201] width 301 height 7
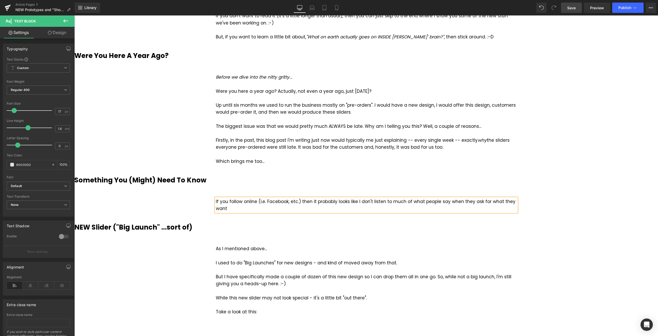
click at [368, 208] on div "If you follow online (i.e. Facebook, etc.) then it probably looks like I don't …" at bounding box center [366, 205] width 301 height 14
click at [384, 207] on div "If you follow online (i.e. Facebook, etc.) then it probably looks like I don't …" at bounding box center [366, 205] width 301 height 14
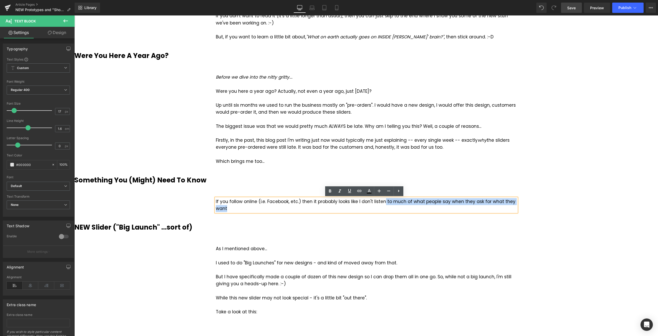
drag, startPoint x: 386, startPoint y: 207, endPoint x: 380, endPoint y: 202, distance: 8.1
click at [380, 202] on div "If you follow online (i.e. Facebook, etc.) then it probably looks like I don't …" at bounding box center [366, 205] width 301 height 14
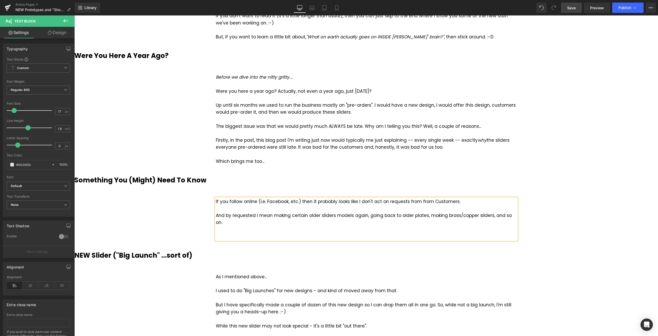
click at [252, 214] on div "If you follow online (i.e. Facebook, etc.) then it probably looks like I don't …" at bounding box center [366, 219] width 301 height 42
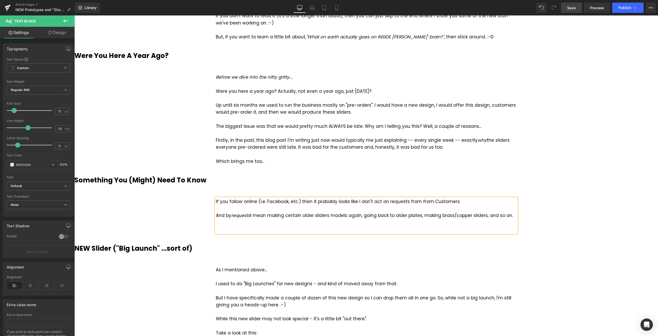
drag, startPoint x: 604, startPoint y: 191, endPoint x: 605, endPoint y: 187, distance: 5.0
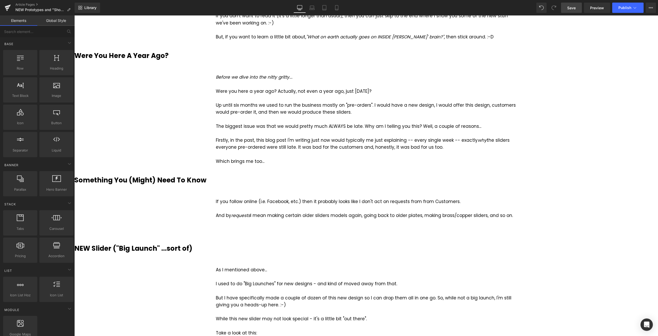
click at [580, 6] on link "Save" at bounding box center [571, 8] width 21 height 10
click at [572, 5] on span "Save" at bounding box center [571, 7] width 8 height 5
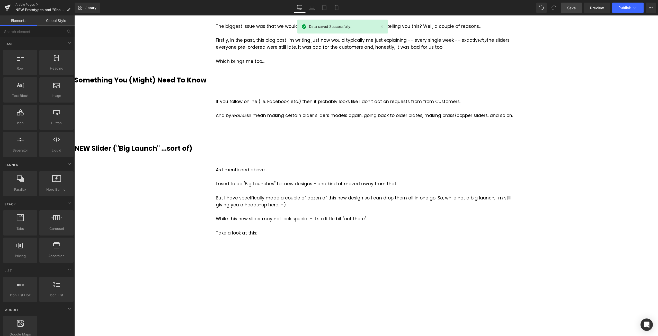
scroll to position [180, 0]
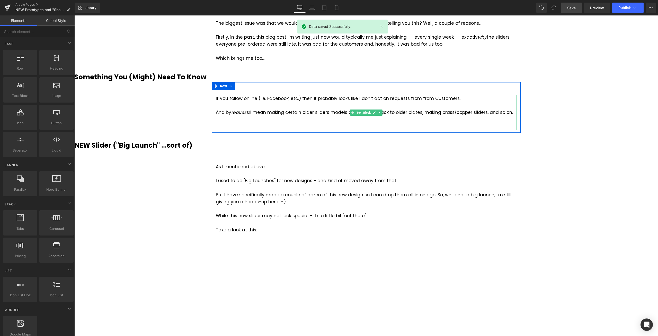
click at [306, 126] on div at bounding box center [366, 126] width 301 height 7
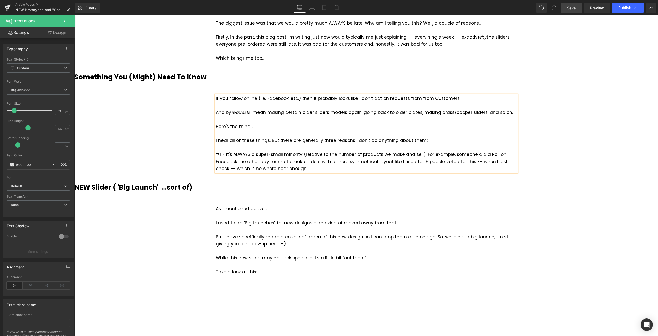
click at [510, 162] on div "#1 - It's ALWAYS a super-small minority (relative to the number of products we …" at bounding box center [366, 161] width 301 height 21
click at [315, 168] on div "#1 - It's ALWAYS a super-small minority (relative to the number of products we …" at bounding box center [366, 161] width 301 height 21
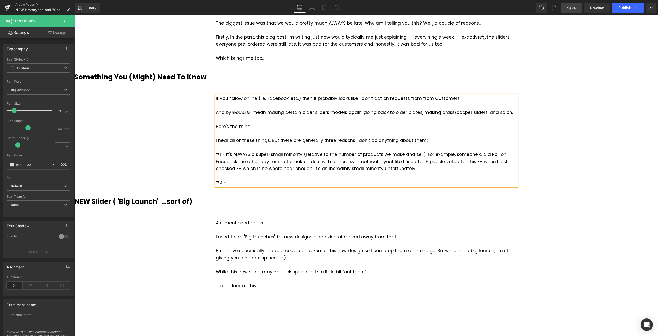
copy div "If you follow online (i.e. Facebook, etc.) then it probably looks like I don't …"
click at [339, 183] on div "#2 -" at bounding box center [366, 182] width 301 height 7
click at [575, 9] on span "Save" at bounding box center [571, 7] width 8 height 5
click at [190, 202] on b "NEW Slider ("Big Launch" ...sort of)" at bounding box center [133, 201] width 118 height 9
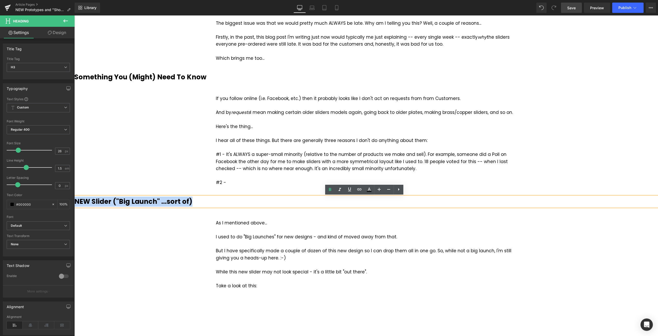
drag, startPoint x: 193, startPoint y: 202, endPoint x: 76, endPoint y: 204, distance: 116.6
click at [76, 204] on h3 "NEW Slider ("Big Launch" ...sort of)" at bounding box center [366, 201] width 584 height 10
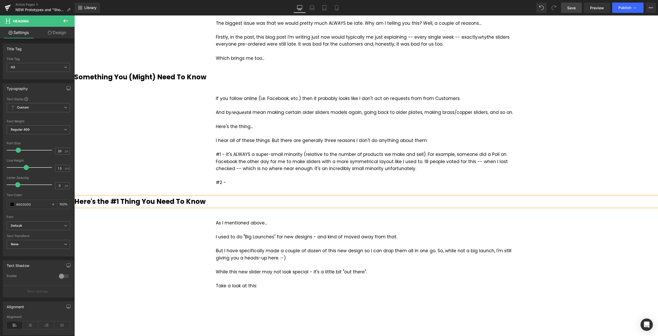
click at [580, 9] on link "Save" at bounding box center [571, 8] width 21 height 10
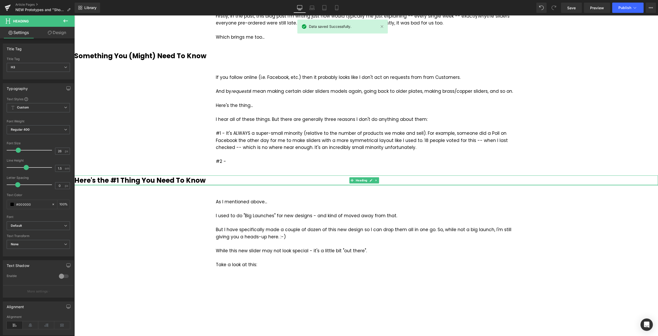
scroll to position [206, 0]
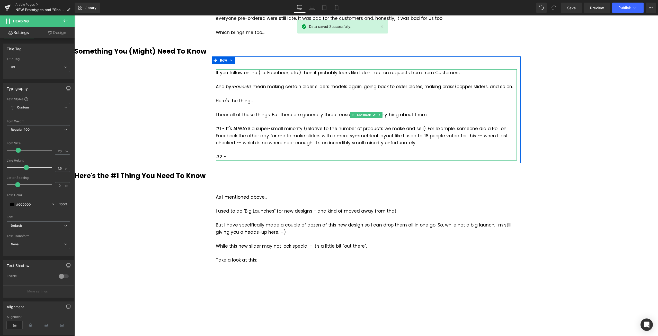
click at [234, 156] on div "#2 -" at bounding box center [366, 156] width 301 height 7
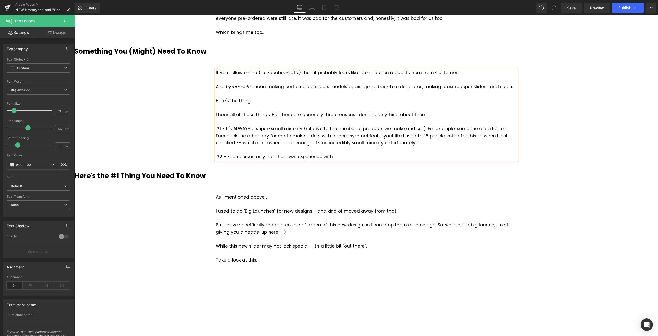
click at [293, 156] on div "#2 - Each person only has their own experience with" at bounding box center [366, 156] width 301 height 7
click at [356, 158] on div "#2 - Each person only has their own, single experience with" at bounding box center [366, 156] width 301 height 7
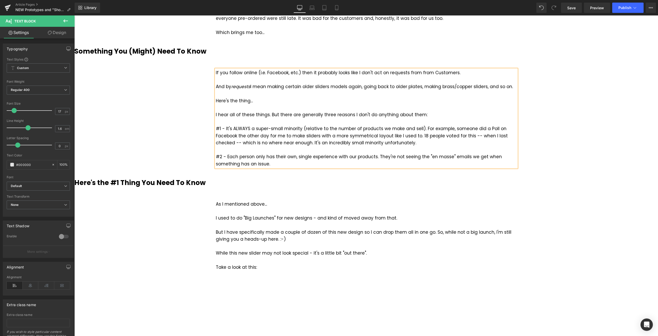
click at [223, 165] on div "#2 - Each person only has their own, single experience with our products. They'…" at bounding box center [366, 160] width 301 height 14
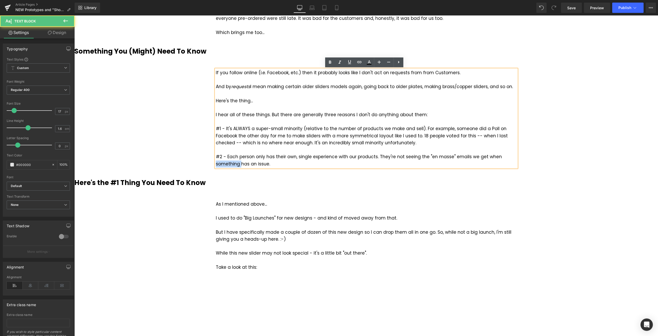
click at [223, 165] on div "#2 - Each person only has their own, single experience with our products. They'…" at bounding box center [366, 160] width 301 height 14
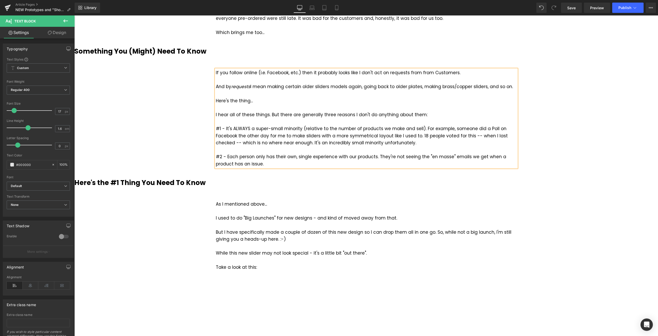
click at [256, 162] on div "#2 - Each person only has their own, single experience with our products. They'…" at bounding box center [366, 160] width 301 height 14
click at [573, 7] on span "Save" at bounding box center [571, 7] width 8 height 5
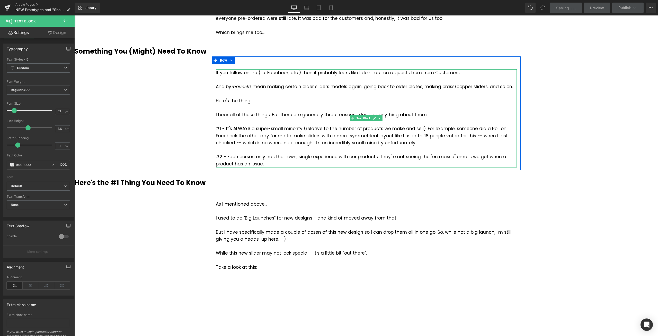
click at [255, 164] on div "#2 - Each person only has their own, single experience with our products. They'…" at bounding box center [366, 160] width 301 height 14
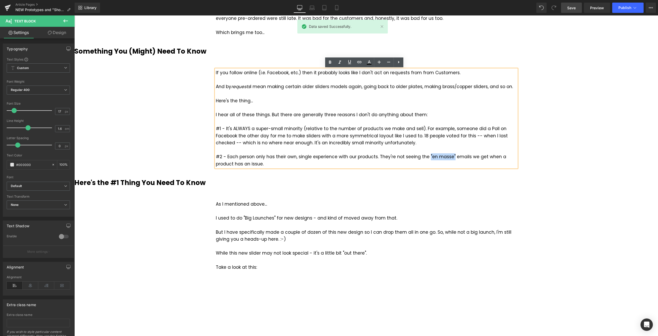
drag, startPoint x: 423, startPoint y: 155, endPoint x: 447, endPoint y: 156, distance: 24.0
click at [447, 156] on div "#2 - Each person only has their own, single experience with our products. They'…" at bounding box center [366, 160] width 301 height 14
click at [403, 164] on div "#2 - Each person only has their own, single experience with our products. They'…" at bounding box center [366, 160] width 301 height 14
drag, startPoint x: 422, startPoint y: 158, endPoint x: 449, endPoint y: 156, distance: 26.6
click at [449, 156] on div "#2 - Each person only has their own, single experience with our products. They'…" at bounding box center [366, 160] width 301 height 14
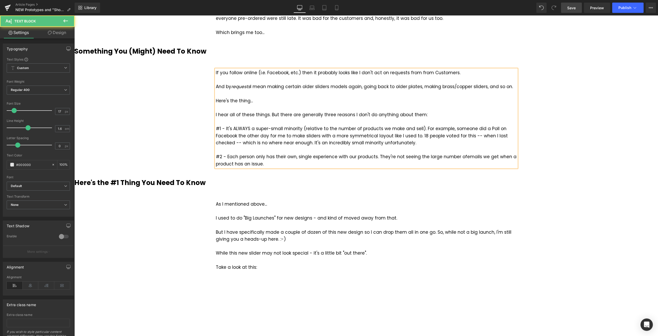
click at [278, 164] on div "#2 - Each person only has their own, single experience with our products. They'…" at bounding box center [366, 160] width 301 height 14
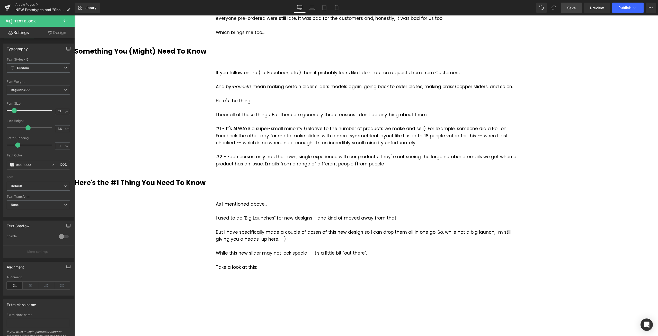
click at [574, 10] on link "Save" at bounding box center [571, 8] width 21 height 10
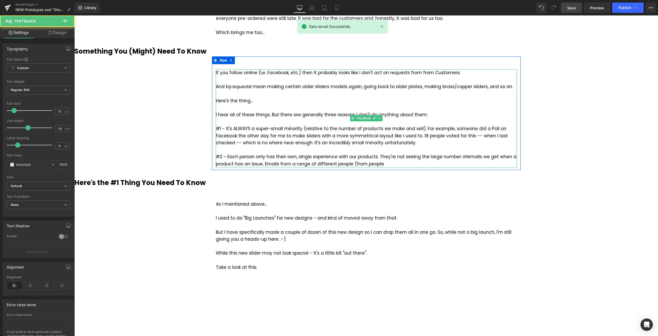
click at [390, 165] on div "#2 - Each person only has their own, single experience with our products. They'…" at bounding box center [366, 160] width 301 height 14
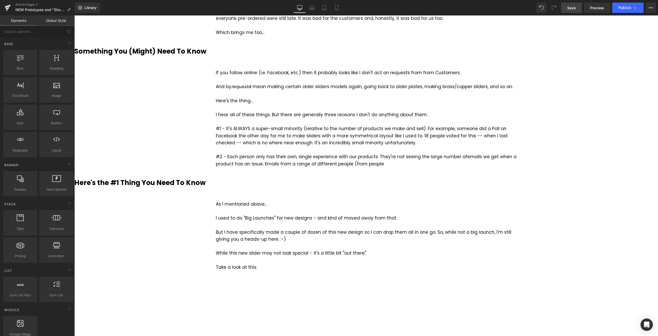
drag, startPoint x: 573, startPoint y: 11, endPoint x: 500, endPoint y: 0, distance: 73.8
click at [573, 11] on link "Save" at bounding box center [571, 8] width 21 height 10
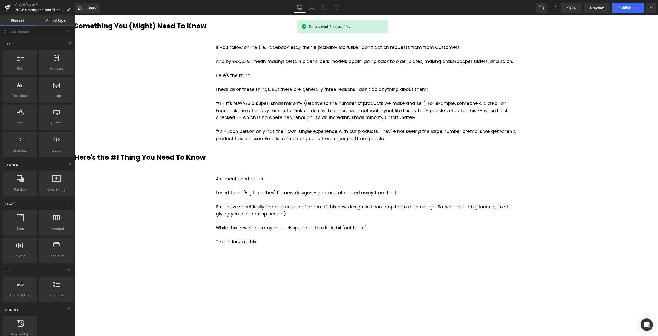
scroll to position [232, 0]
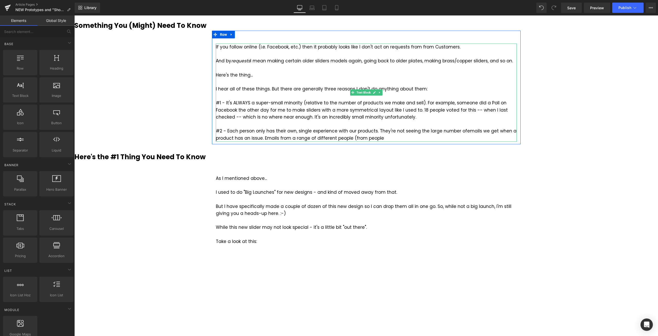
click at [368, 139] on div "#2 - Each person only has their own, single experience with our products. They'…" at bounding box center [366, 134] width 301 height 14
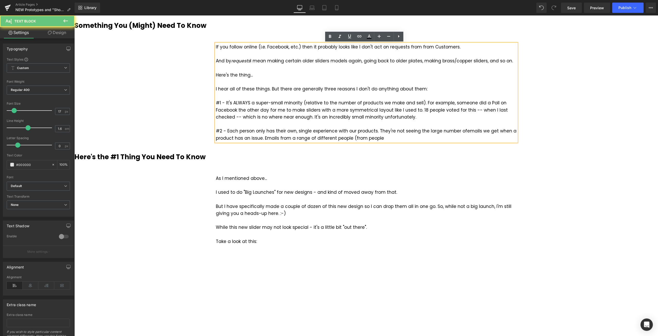
click at [395, 139] on div "#2 - Each person only has their own, single experience with our products. They'…" at bounding box center [366, 134] width 301 height 14
click at [263, 138] on div "#2 - Each person only has their own, single experience with our products. They'…" at bounding box center [366, 134] width 301 height 14
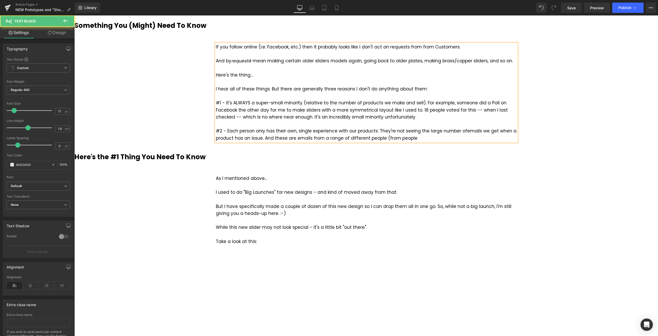
click at [421, 140] on div "#2 - Each person only has their own, single experience with our products. They'…" at bounding box center [366, 134] width 301 height 14
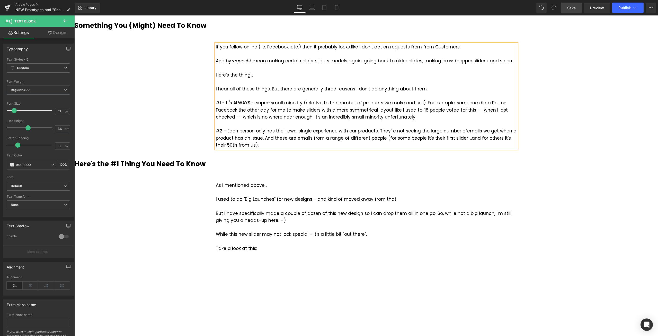
click at [571, 9] on span "Save" at bounding box center [571, 7] width 8 height 5
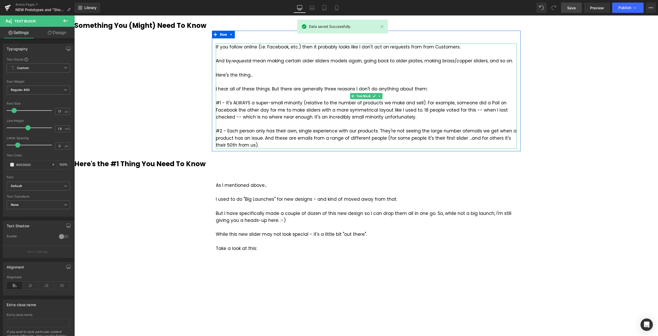
click at [262, 144] on div "#2 - Each person only has their own, single experience with our products. They'…" at bounding box center [366, 137] width 301 height 21
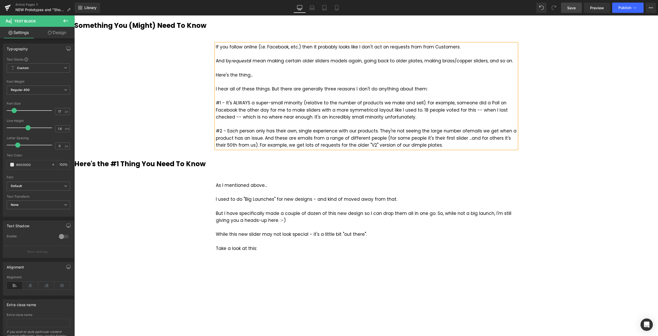
click at [245, 144] on div "#2 - Each person only has their own, single experience with our products. They'…" at bounding box center [366, 137] width 301 height 21
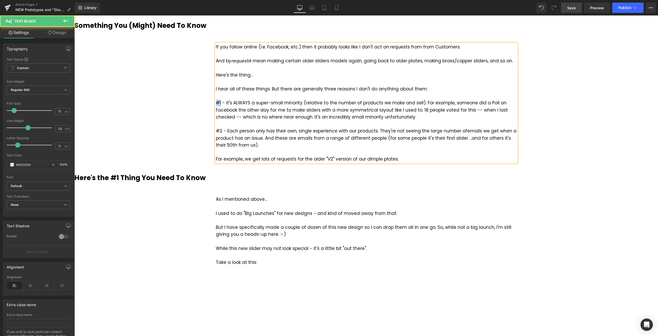
drag, startPoint x: 218, startPoint y: 103, endPoint x: 207, endPoint y: 106, distance: 11.4
drag, startPoint x: 219, startPoint y: 131, endPoint x: 215, endPoint y: 131, distance: 4.4
click at [216, 131] on div "#2 - Each person only has their own, single experience with our products. They'…" at bounding box center [366, 144] width 301 height 35
click at [403, 158] on div "#2 - Each person only has their own, single experience with our products. They'…" at bounding box center [366, 144] width 301 height 35
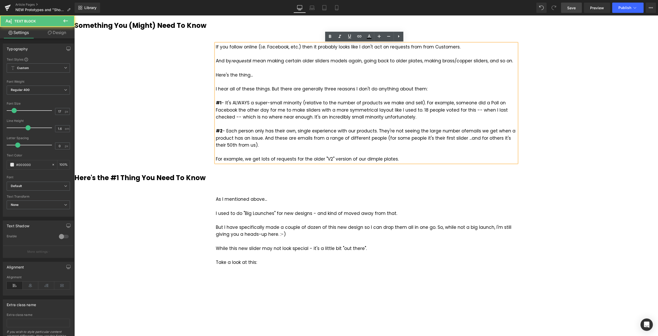
click at [576, 6] on span "Save" at bounding box center [571, 7] width 8 height 5
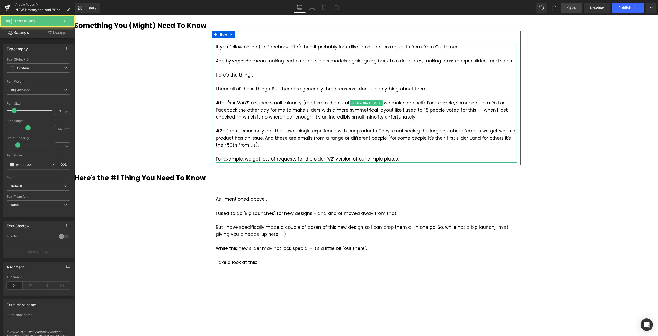
click at [393, 159] on div "#2 - Each person only has their own, single experience with our products. They'…" at bounding box center [366, 144] width 301 height 35
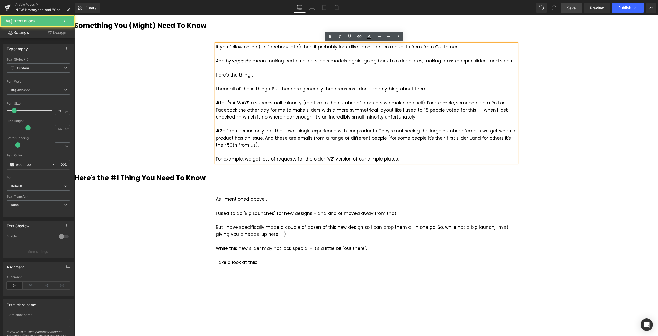
click at [409, 159] on div "#2 - Each person only has their own, single experience with our products. They'…" at bounding box center [366, 144] width 301 height 35
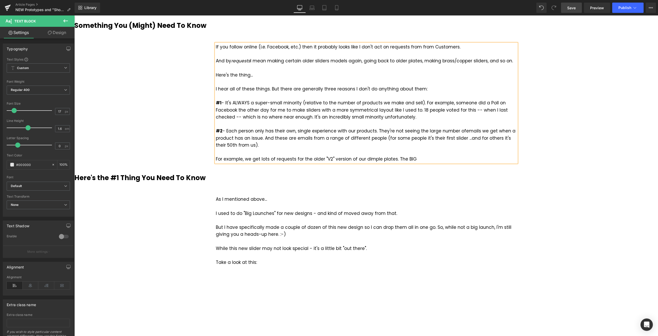
click at [220, 159] on div "#2 - Each person only has their own, single experience with our products. They'…" at bounding box center [366, 144] width 301 height 35
click at [247, 160] on div "#2 - Each person only has their own, single experience with our products. They'…" at bounding box center [366, 144] width 301 height 35
click at [425, 159] on div "#2 - Each person only has their own, single experience with our products. They'…" at bounding box center [366, 144] width 301 height 35
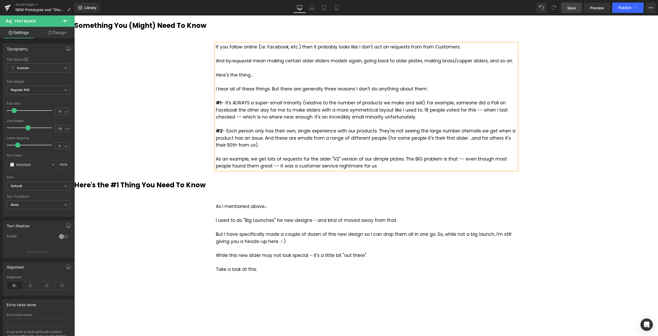
click at [571, 10] on span "Save" at bounding box center [571, 7] width 8 height 5
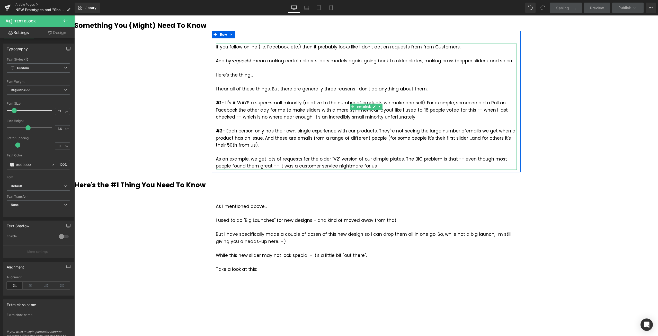
click at [417, 167] on div "#2 - Each person only has their own, single experience with our products. They'…" at bounding box center [366, 148] width 301 height 42
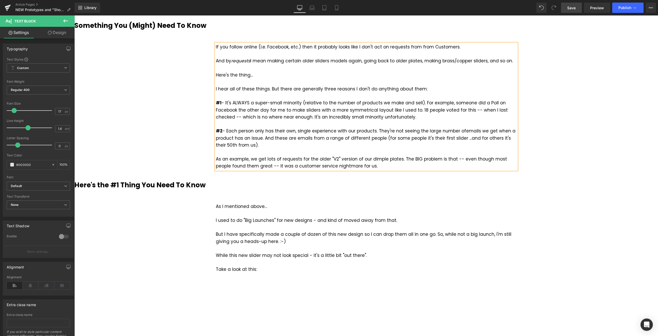
click at [571, 7] on span "Save" at bounding box center [571, 7] width 8 height 5
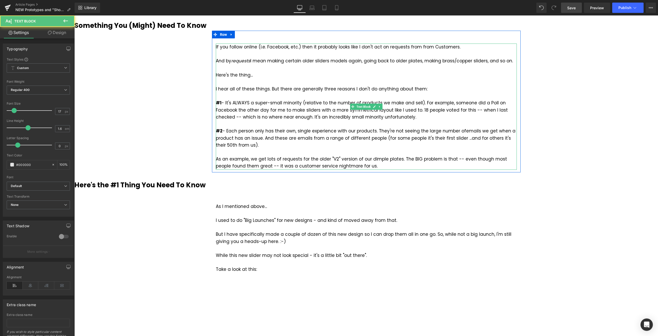
click at [352, 167] on div "#2 - Each person only has their own, single experience with our products. They'…" at bounding box center [366, 148] width 301 height 42
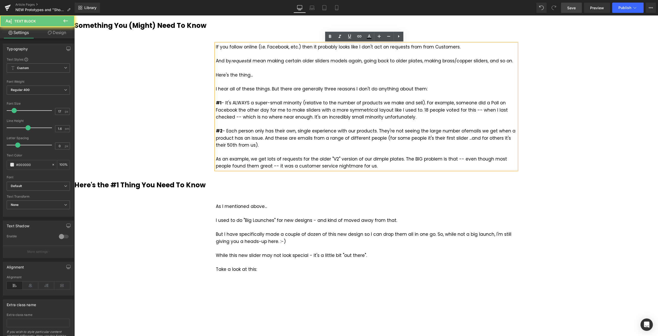
click at [375, 166] on div "#2 - Each person only has their own, single experience with our products. They'…" at bounding box center [366, 148] width 301 height 42
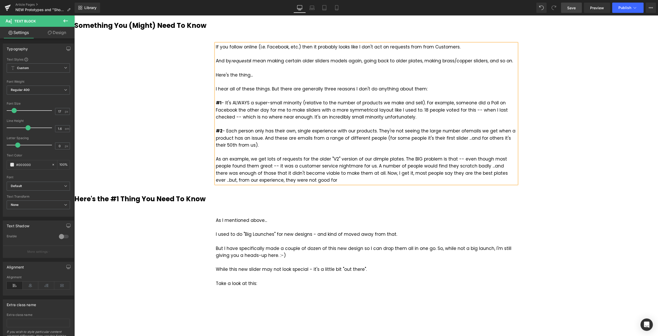
click at [394, 173] on div "#2 - Each person only has their own, single experience with our products. They'…" at bounding box center [366, 155] width 301 height 56
click at [440, 174] on div "#2 - Each person only has their own, single experience with our products. They'…" at bounding box center [366, 155] width 301 height 56
click at [305, 180] on div "#2 - Each person only has their own, single experience with our products. They'…" at bounding box center [366, 155] width 301 height 56
drag, startPoint x: 502, startPoint y: 172, endPoint x: 246, endPoint y: 183, distance: 256.0
click at [246, 183] on div "#2 - Each person only has their own, single experience with our products. They'…" at bounding box center [366, 155] width 301 height 56
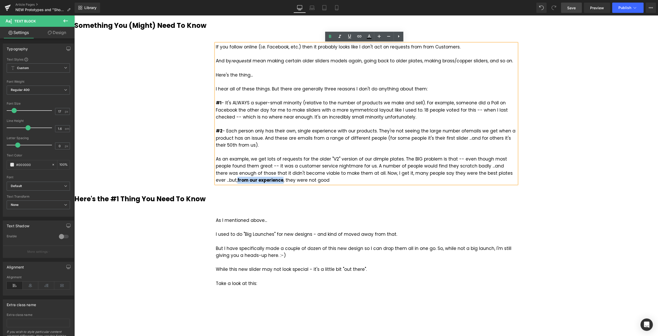
drag, startPoint x: 247, startPoint y: 181, endPoint x: 502, endPoint y: 173, distance: 255.1
click at [284, 177] on strong "from our experience" at bounding box center [260, 180] width 46 height 6
click at [333, 36] on icon at bounding box center [330, 36] width 6 height 6
click at [339, 36] on icon at bounding box center [340, 36] width 6 height 6
drag, startPoint x: 501, startPoint y: 172, endPoint x: 245, endPoint y: 182, distance: 256.2
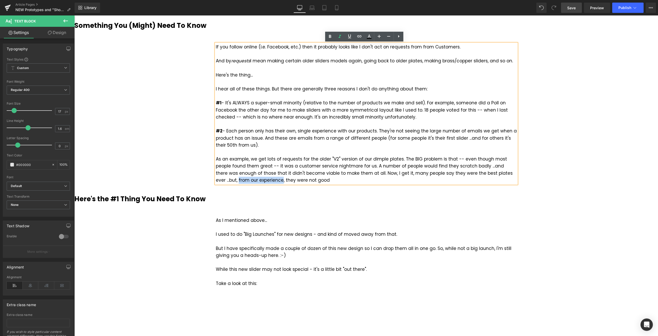
click at [245, 182] on div "#2 - Each person only has their own, single experience with our products. They'…" at bounding box center [366, 155] width 301 height 56
click at [342, 39] on icon at bounding box center [340, 36] width 6 height 6
click at [295, 179] on div "#2 - Each person only has their own, single experience with our products. They'…" at bounding box center [366, 155] width 301 height 56
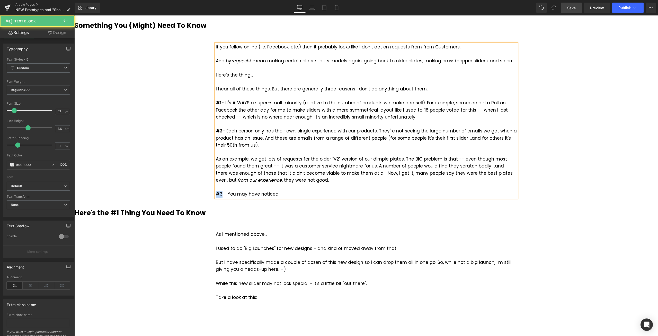
drag, startPoint x: 220, startPoint y: 194, endPoint x: 214, endPoint y: 195, distance: 5.8
click at [216, 195] on div "#3 - You may have noticed" at bounding box center [366, 193] width 301 height 7
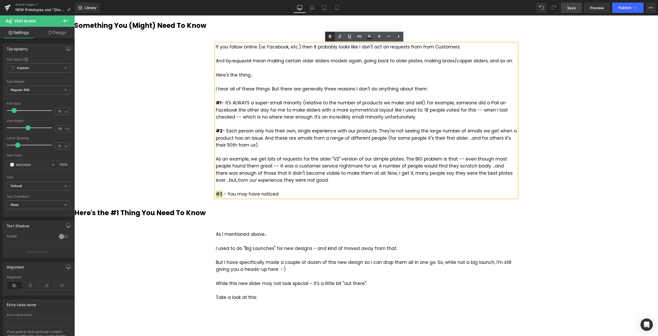
drag, startPoint x: 256, startPoint y: 32, endPoint x: 330, endPoint y: 40, distance: 74.9
click at [330, 37] on icon at bounding box center [330, 36] width 6 height 6
click at [279, 192] on div "#3 - You may have noticed" at bounding box center [366, 193] width 301 height 7
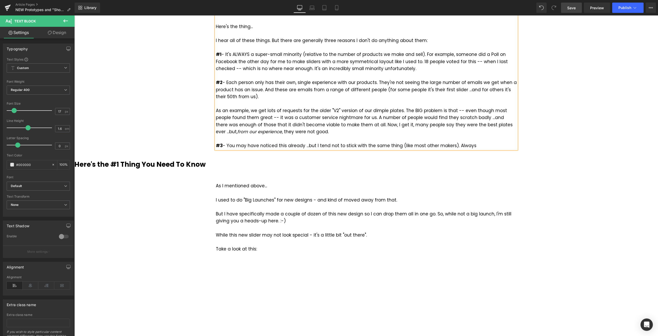
scroll to position [283, 0]
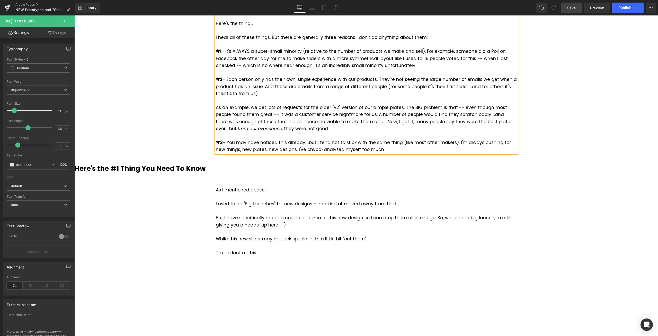
click at [293, 150] on div "#3 - You may have noticed this already ...but I tend not to stick with the same…" at bounding box center [366, 146] width 301 height 14
click at [304, 148] on div "#3 - You may have noticed this already ...but I tend not to stick with the same…" at bounding box center [366, 146] width 301 height 14
click at [313, 149] on div "#3 - You may have noticed this already ...but I tend not to stick with the same…" at bounding box center [366, 146] width 301 height 14
click at [393, 151] on div "#3 - You may have noticed this already ...but I tend not to stick with the same…" at bounding box center [366, 146] width 301 height 14
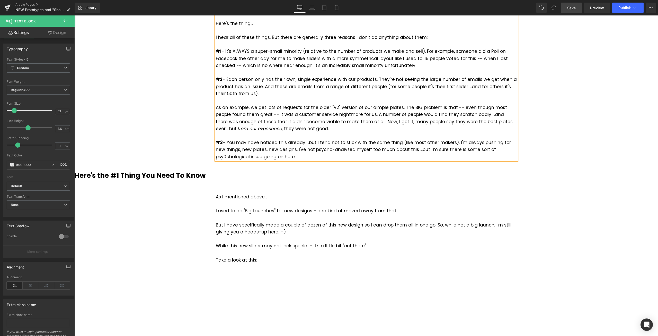
click at [229, 149] on div "#3 - You may have noticed this already ...but I tend not to stick with the same…" at bounding box center [366, 149] width 301 height 21
click at [282, 149] on div "#3 - You may have noticed this already ...but I tend not to stick with the same…" at bounding box center [366, 149] width 301 height 21
drag, startPoint x: 257, startPoint y: 156, endPoint x: 293, endPoint y: 156, distance: 36.0
click at [257, 156] on div "#3 - You may have noticed this already ...but I tend not to stick with the same…" at bounding box center [366, 149] width 301 height 21
click at [334, 157] on div "#3 - You may have noticed this already ...but I tend not to stick with the same…" at bounding box center [366, 149] width 301 height 21
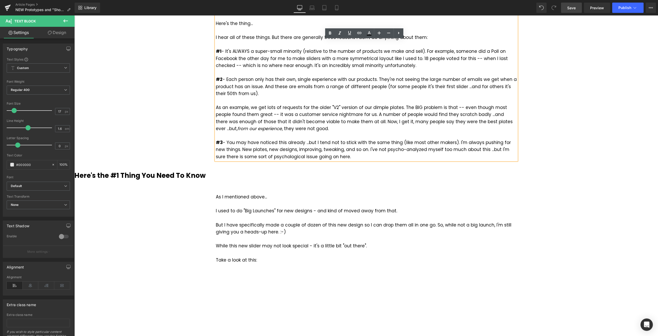
click at [570, 9] on span "Save" at bounding box center [571, 7] width 8 height 5
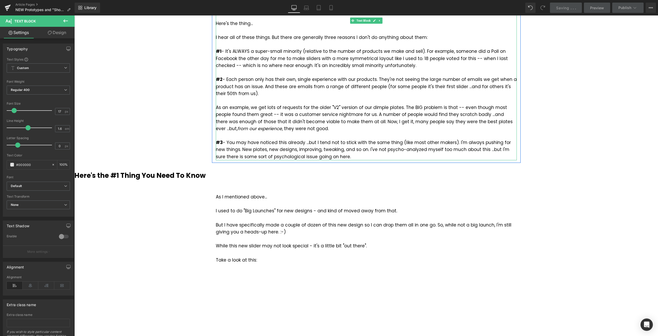
click at [328, 157] on div "#3 - You may have noticed this already ...but I tend not to stick with the same…" at bounding box center [366, 149] width 301 height 21
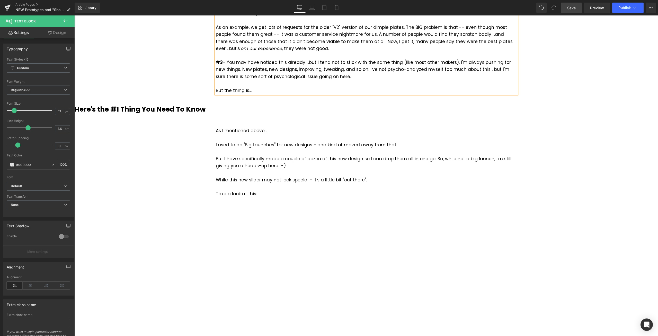
scroll to position [360, 0]
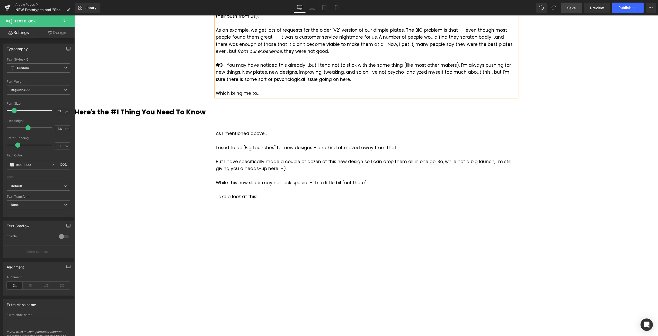
click at [577, 7] on link "Save" at bounding box center [571, 8] width 21 height 10
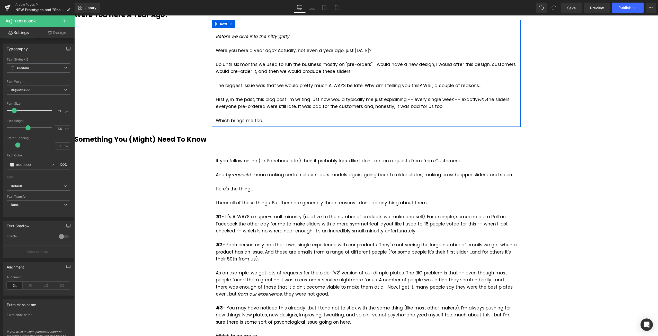
scroll to position [77, 0]
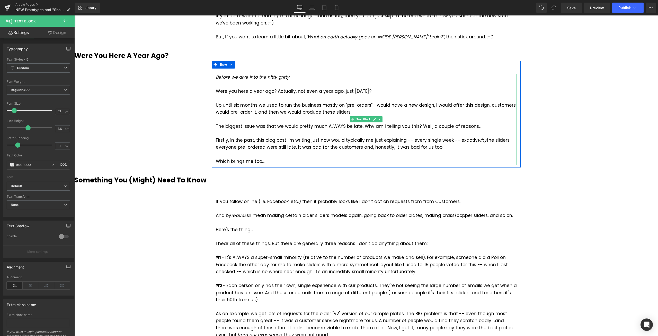
click at [270, 161] on div "Which brings me too..." at bounding box center [366, 161] width 301 height 7
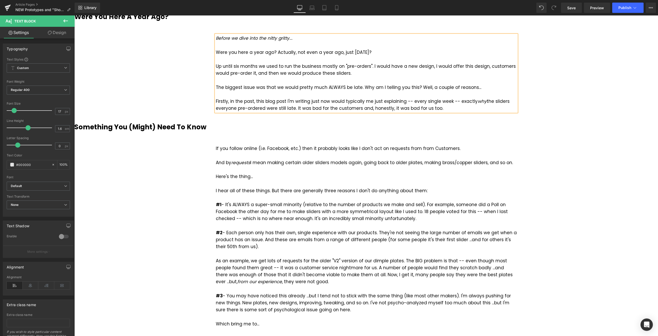
scroll to position [129, 0]
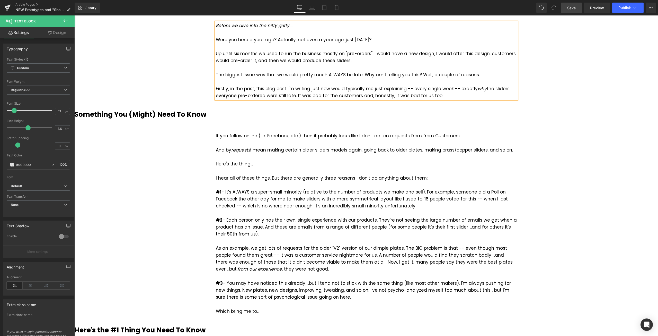
click at [574, 4] on link "Save" at bounding box center [571, 8] width 21 height 10
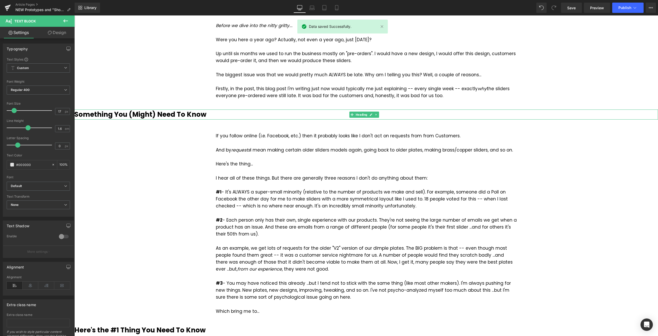
click at [122, 116] on b "Something You (Might) Need To Know" at bounding box center [140, 114] width 132 height 9
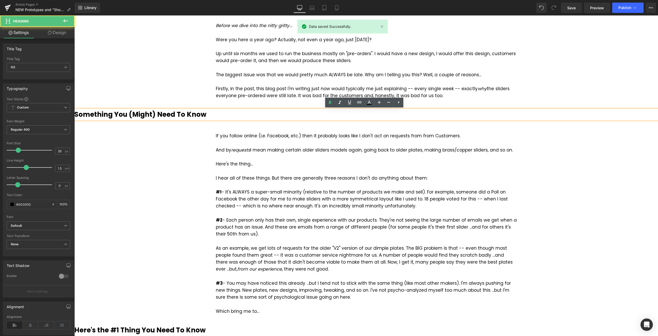
click at [112, 114] on b "Something You (Might) Need To Know" at bounding box center [140, 114] width 132 height 9
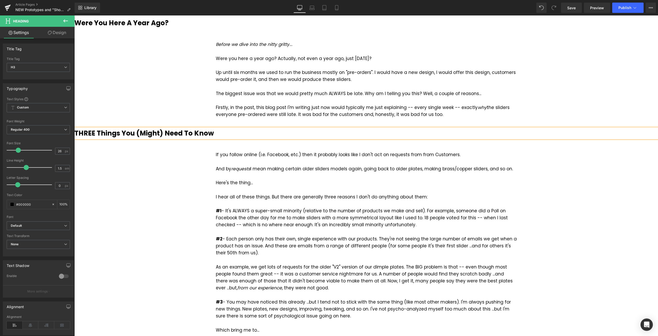
scroll to position [0, 0]
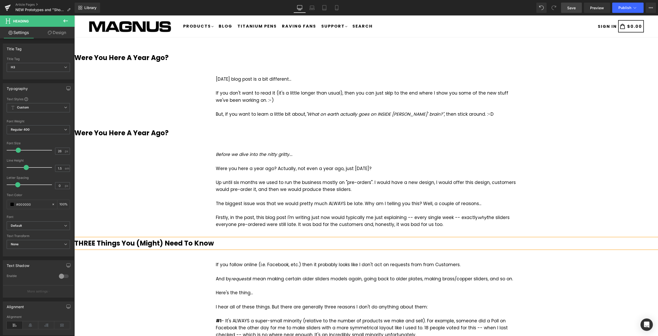
click at [575, 8] on span "Save" at bounding box center [571, 7] width 8 height 5
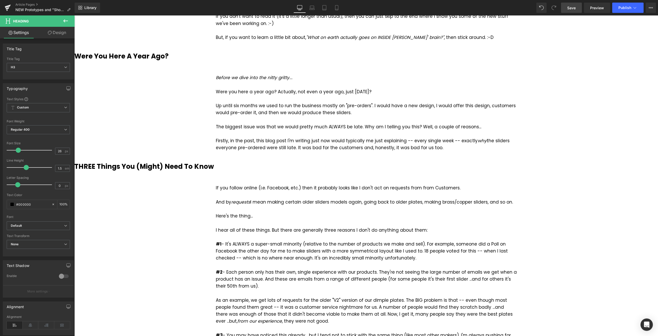
scroll to position [77, 0]
click at [108, 56] on b "Were You Here A Year Ago?" at bounding box center [121, 55] width 94 height 9
click at [574, 8] on span "Save" at bounding box center [571, 7] width 8 height 5
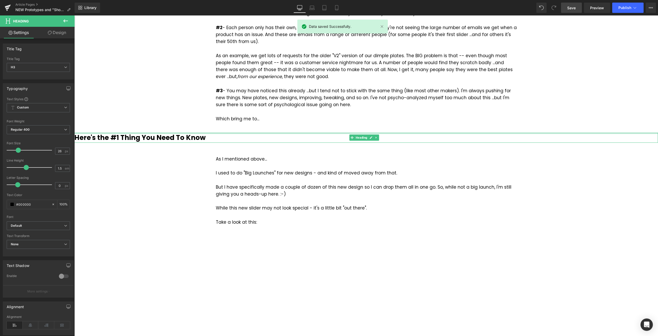
scroll to position [360, 0]
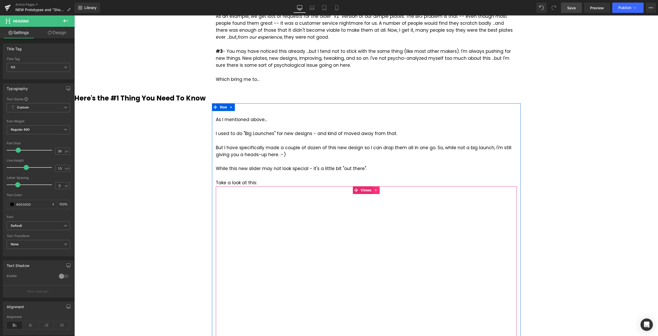
click at [376, 190] on icon at bounding box center [376, 190] width 1 height 2
click at [378, 190] on icon at bounding box center [380, 190] width 4 height 4
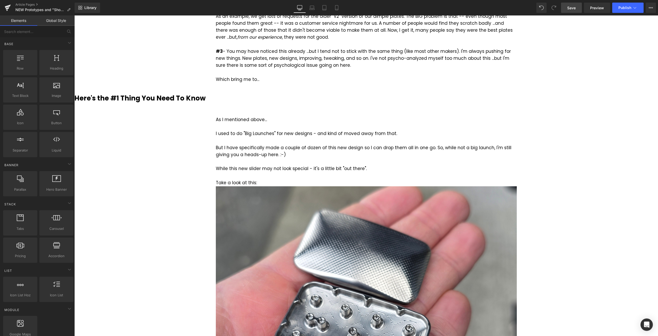
drag, startPoint x: 576, startPoint y: 9, endPoint x: 328, endPoint y: 149, distance: 285.1
click at [576, 9] on span "Save" at bounding box center [571, 7] width 8 height 5
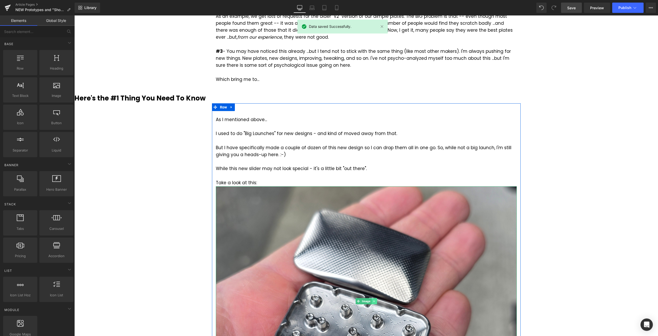
click at [373, 302] on icon at bounding box center [374, 300] width 3 height 3
click at [375, 301] on icon at bounding box center [376, 300] width 3 height 3
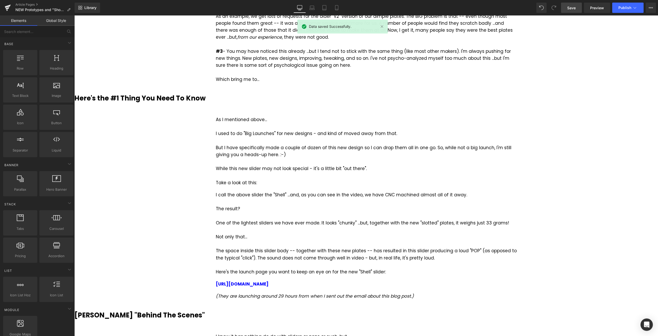
click at [572, 8] on span "Save" at bounding box center [571, 7] width 8 height 5
click at [408, 293] on div "(They are launching around 29 hours from when I sent out the email about this b…" at bounding box center [366, 295] width 301 height 7
click at [414, 296] on div "(They are launching around 29 hours from when I sent out the email about this b…" at bounding box center [366, 295] width 301 height 7
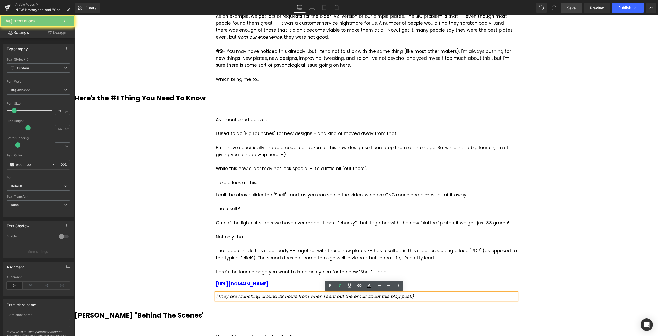
click at [593, 288] on div "Were You Here A Year Ago? Heading [DATE] blog post is a bit different... If you…" at bounding box center [366, 181] width 584 height 993
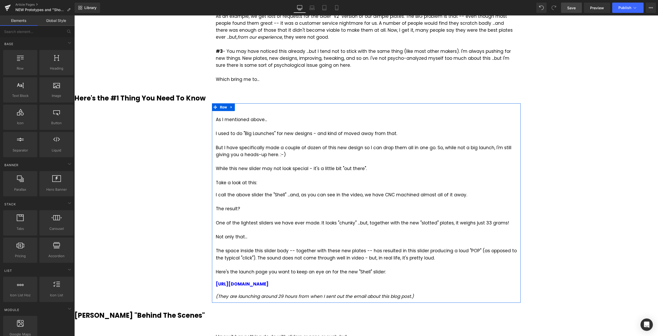
click at [341, 203] on div at bounding box center [366, 201] width 301 height 7
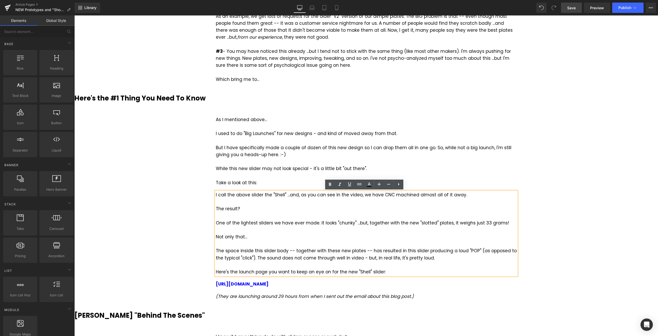
click at [575, 203] on div "Were You Here A Year Ago? Heading [DATE] blog post is a bit different... If you…" at bounding box center [366, 181] width 584 height 993
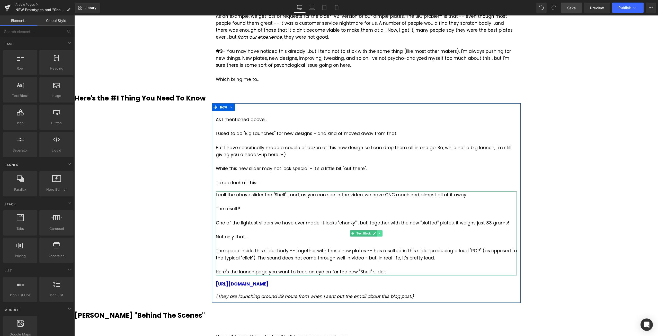
click at [378, 233] on icon at bounding box center [379, 233] width 3 height 3
click at [381, 233] on icon at bounding box center [382, 233] width 3 height 3
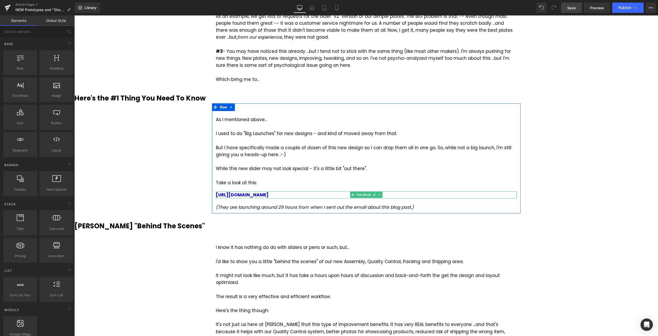
click at [378, 195] on icon at bounding box center [379, 194] width 3 height 3
click at [381, 195] on icon at bounding box center [382, 194] width 3 height 3
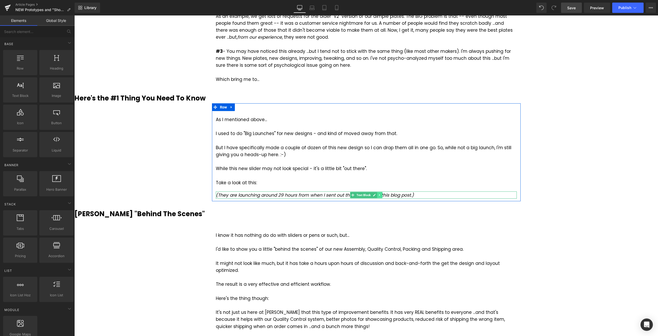
click at [379, 194] on icon at bounding box center [379, 195] width 1 height 2
click at [381, 194] on icon at bounding box center [382, 194] width 3 height 3
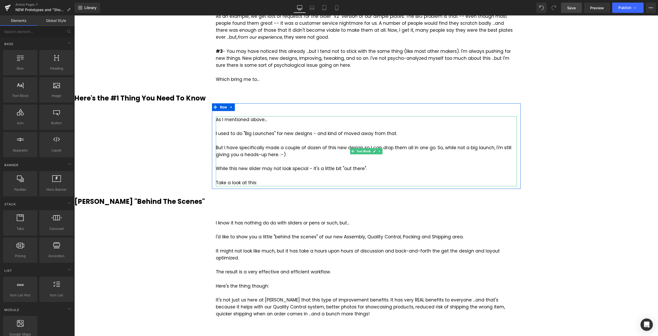
click at [264, 182] on div "Take a look at this:" at bounding box center [366, 182] width 301 height 7
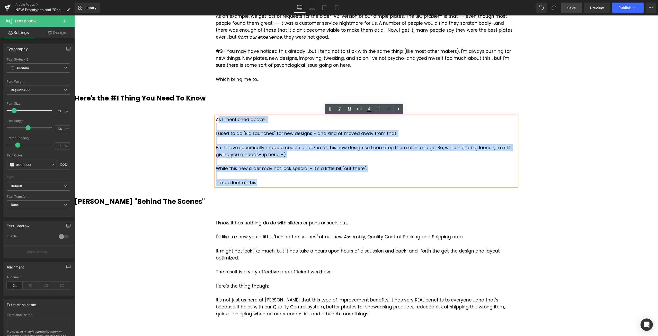
drag, startPoint x: 260, startPoint y: 182, endPoint x: 217, endPoint y: 120, distance: 76.0
click at [217, 120] on div "As I mentioned above... I used to do "Big Launches" for new designs - and kind …" at bounding box center [366, 151] width 301 height 70
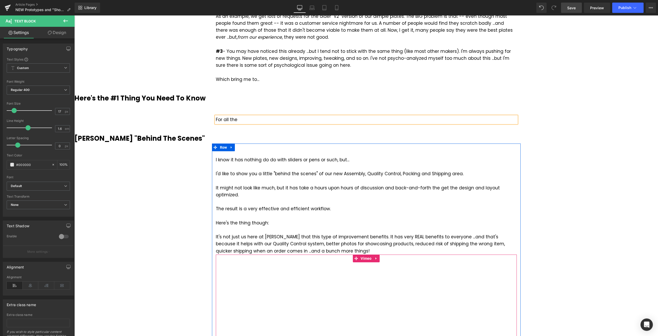
click at [375, 256] on icon at bounding box center [377, 258] width 4 height 4
drag, startPoint x: 377, startPoint y: 251, endPoint x: 378, endPoint y: 244, distance: 7.5
click at [378, 256] on icon at bounding box center [380, 258] width 4 height 4
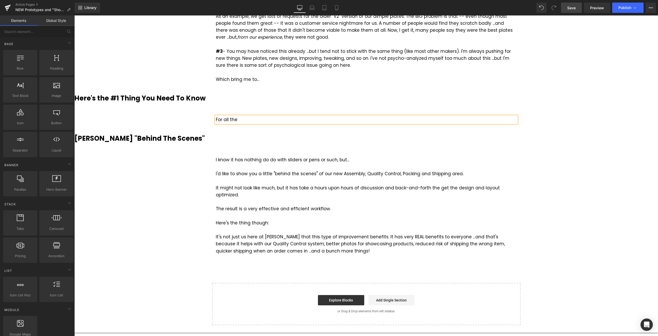
click at [247, 118] on div "For all the" at bounding box center [366, 119] width 301 height 7
click at [603, 147] on div "Were You Here A Year Ago? Heading [DATE] blog post is a bit different... If you…" at bounding box center [366, 5] width 584 height 640
click at [571, 8] on span "Save" at bounding box center [571, 7] width 8 height 5
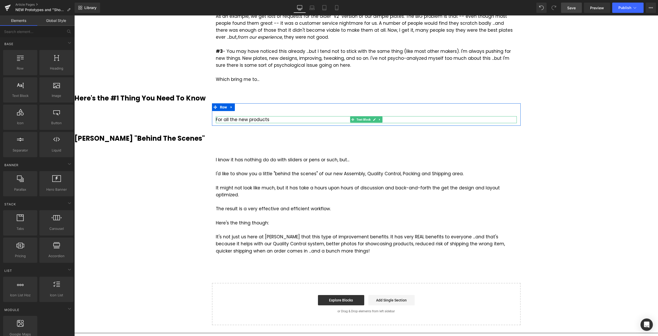
click at [279, 120] on div "For all the new products" at bounding box center [366, 119] width 301 height 7
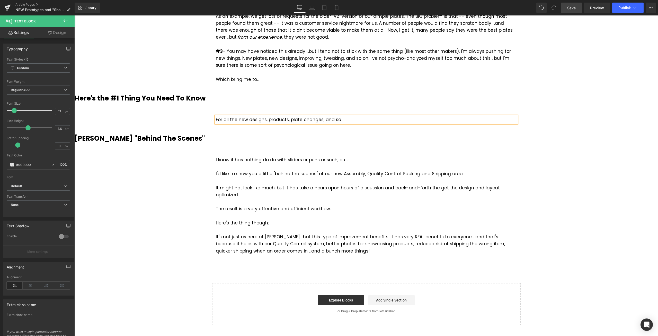
click at [242, 120] on div "For all the new designs, products, plate changes, and so" at bounding box center [366, 119] width 301 height 7
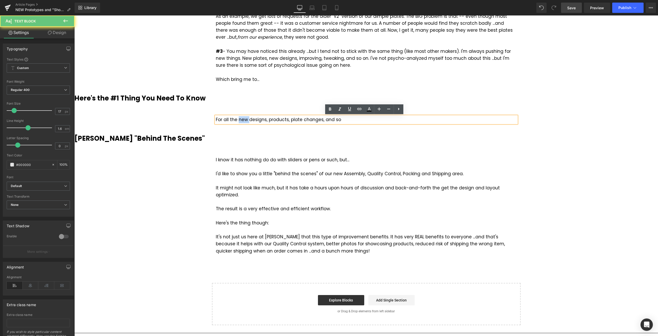
click at [242, 120] on div "For all the new designs, products, plate changes, and so" at bounding box center [366, 119] width 301 height 7
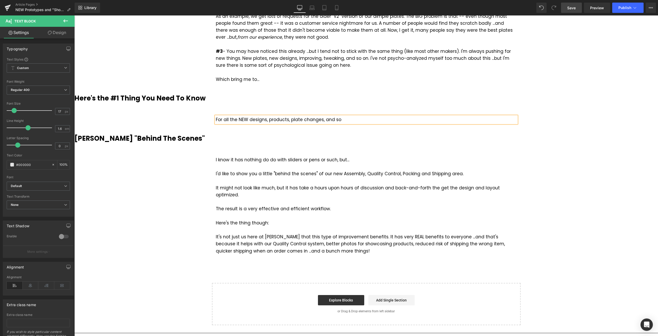
click at [349, 119] on div "For all the NEW designs, products, plate changes, and so" at bounding box center [366, 119] width 301 height 7
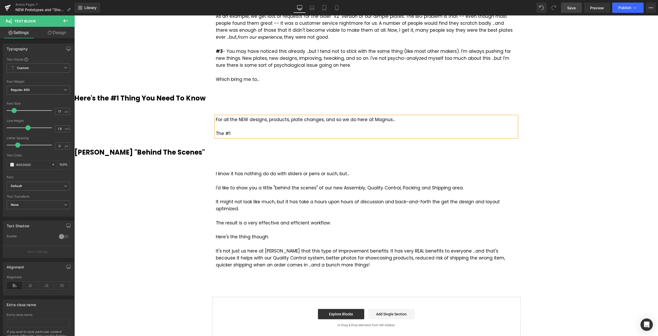
click at [575, 9] on span "Save" at bounding box center [571, 7] width 8 height 5
click at [570, 6] on span "Save" at bounding box center [571, 7] width 8 height 5
click at [570, 5] on link "Save" at bounding box center [571, 8] width 21 height 10
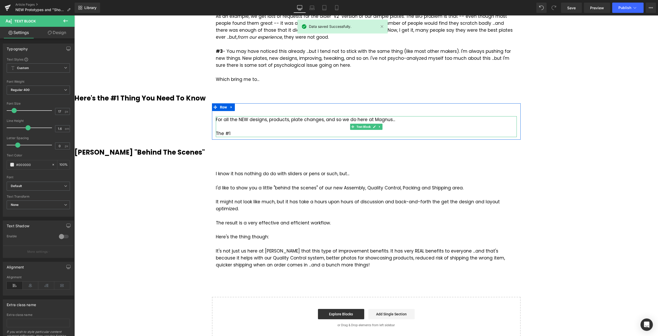
click at [240, 133] on div "The #1" at bounding box center [366, 133] width 301 height 7
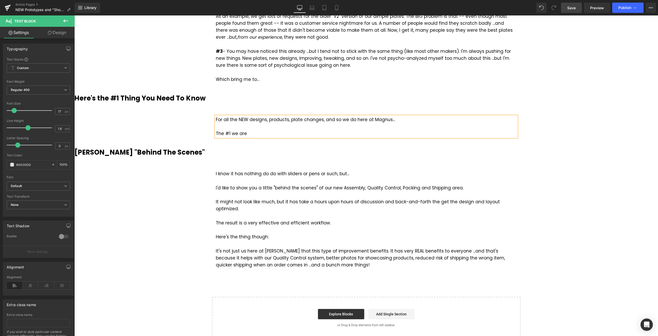
click at [573, 7] on span "Save" at bounding box center [571, 7] width 8 height 5
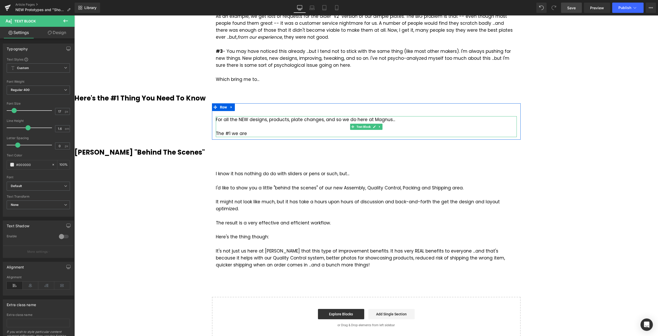
click at [239, 133] on div "The #1 we are" at bounding box center [366, 133] width 301 height 7
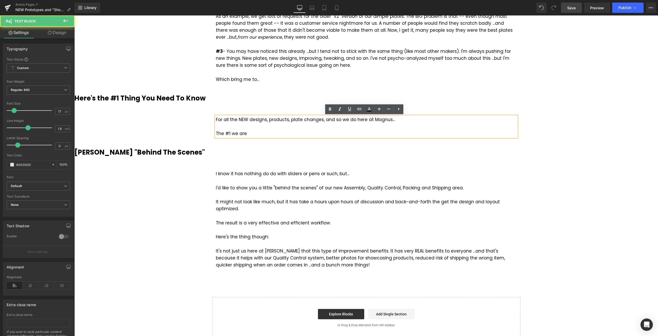
click at [229, 133] on div "The #1 we are" at bounding box center [366, 133] width 301 height 7
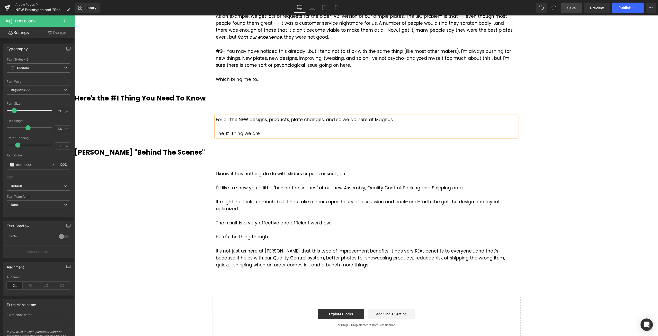
click at [274, 132] on div "The #1 thing we are" at bounding box center [366, 133] width 301 height 7
click at [326, 132] on div "The #1 thing we are ALWAYS aiming for is improving YOUR experience" at bounding box center [366, 133] width 301 height 7
click at [355, 133] on div "The #1 thing we are ALWAYS aiming for is improving OUR product because YOUR exp…" at bounding box center [366, 133] width 301 height 7
click at [379, 133] on div "The #1 thing we are ALWAYS aiming for is improving OUR products because YOUR ex…" at bounding box center [366, 133] width 301 height 7
click at [450, 134] on div "The #1 thing we are ALWAYS aiming for is improving OUR products because it impr…" at bounding box center [366, 133] width 301 height 7
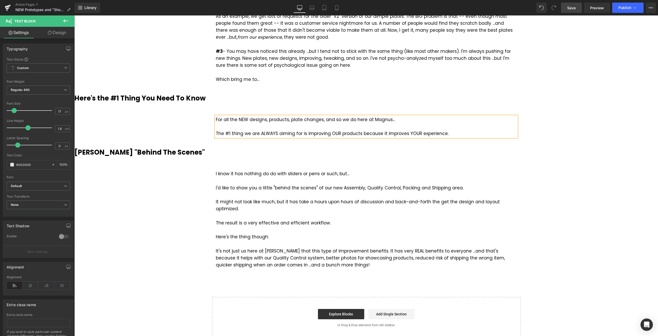
click at [303, 133] on div "The #1 thing we are ALWAYS aiming for is improving OUR products because it impr…" at bounding box center [366, 133] width 301 height 7
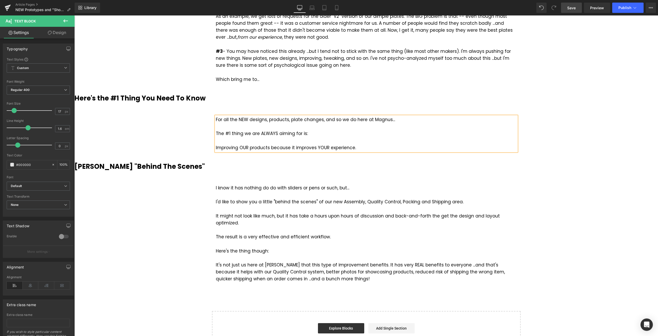
click at [356, 146] on div "Improving OUR products because it improves YOUR experience." at bounding box center [366, 147] width 301 height 7
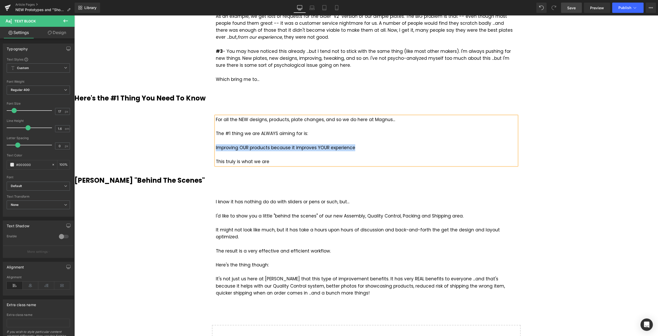
drag, startPoint x: 345, startPoint y: 148, endPoint x: 214, endPoint y: 145, distance: 131.3
click at [216, 145] on div "Improving OUR products because it improves YOUR experience" at bounding box center [366, 147] width 301 height 7
drag, startPoint x: 359, startPoint y: 150, endPoint x: 210, endPoint y: 147, distance: 148.2
click at [212, 147] on div "For all the NEW designs, products, plate changes, and so we do here at Magnus..…" at bounding box center [366, 138] width 309 height 54
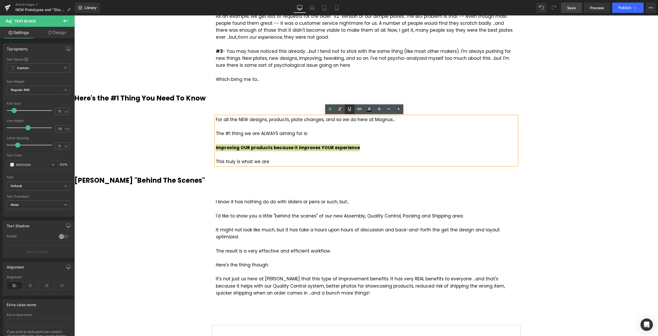
drag, startPoint x: 349, startPoint y: 109, endPoint x: 314, endPoint y: 100, distance: 35.3
click at [349, 109] on icon at bounding box center [349, 109] width 3 height 4
click at [576, 146] on div "Were You Here A Year Ago? Heading [DATE] blog post is a bit different... If you…" at bounding box center [366, 26] width 584 height 682
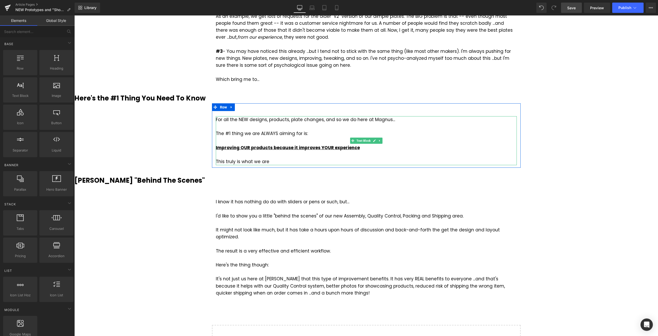
click at [289, 146] on u "Improving OUR products because it improves YOUR experience" at bounding box center [288, 147] width 144 height 6
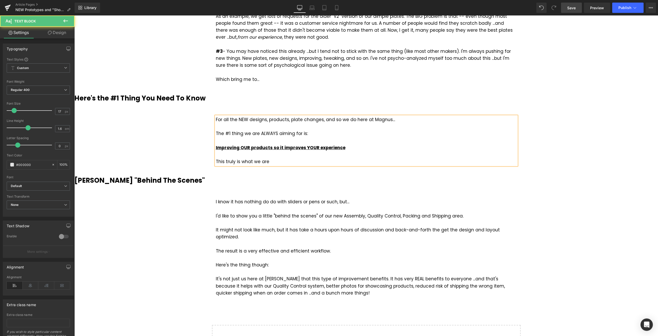
click at [216, 148] on u "Improving OUR products so it improves YOUR experience" at bounding box center [281, 147] width 130 height 6
drag, startPoint x: 295, startPoint y: 147, endPoint x: 306, endPoint y: 145, distance: 10.9
click at [296, 147] on u "Constantly improving OUR products so it improves YOUR experience" at bounding box center [294, 147] width 156 height 6
click at [373, 146] on div "Constantly improving OUR products ...so it improves YOUR experience" at bounding box center [366, 147] width 301 height 7
click at [586, 103] on div "Were You Here A Year Ago? Heading [DATE] blog post is a bit different... If you…" at bounding box center [366, 26] width 584 height 682
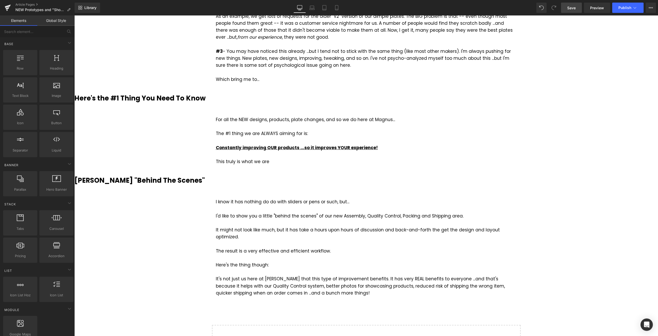
click at [574, 9] on span "Save" at bounding box center [571, 7] width 8 height 5
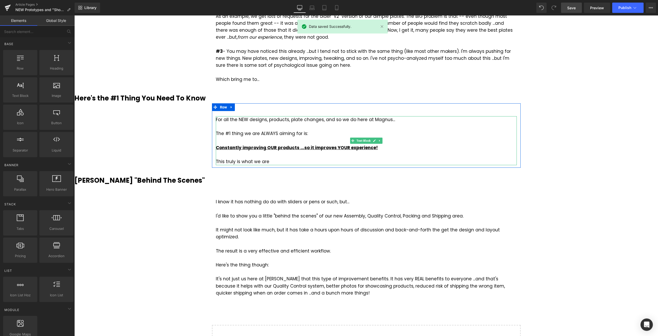
click at [272, 162] on div "This truly is what we are" at bounding box center [366, 161] width 301 height 7
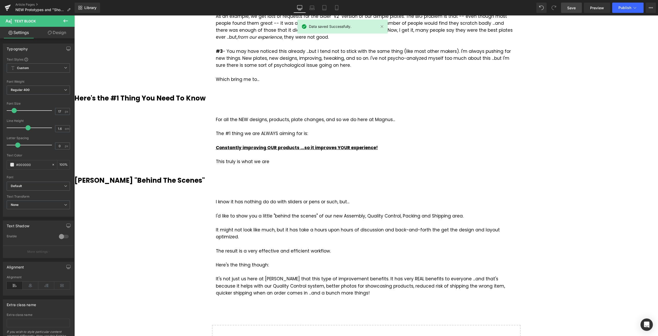
click at [567, 10] on link "Save" at bounding box center [571, 8] width 21 height 10
click at [28, 4] on link "Article Pages" at bounding box center [44, 5] width 59 height 4
